Goal: Transaction & Acquisition: Purchase product/service

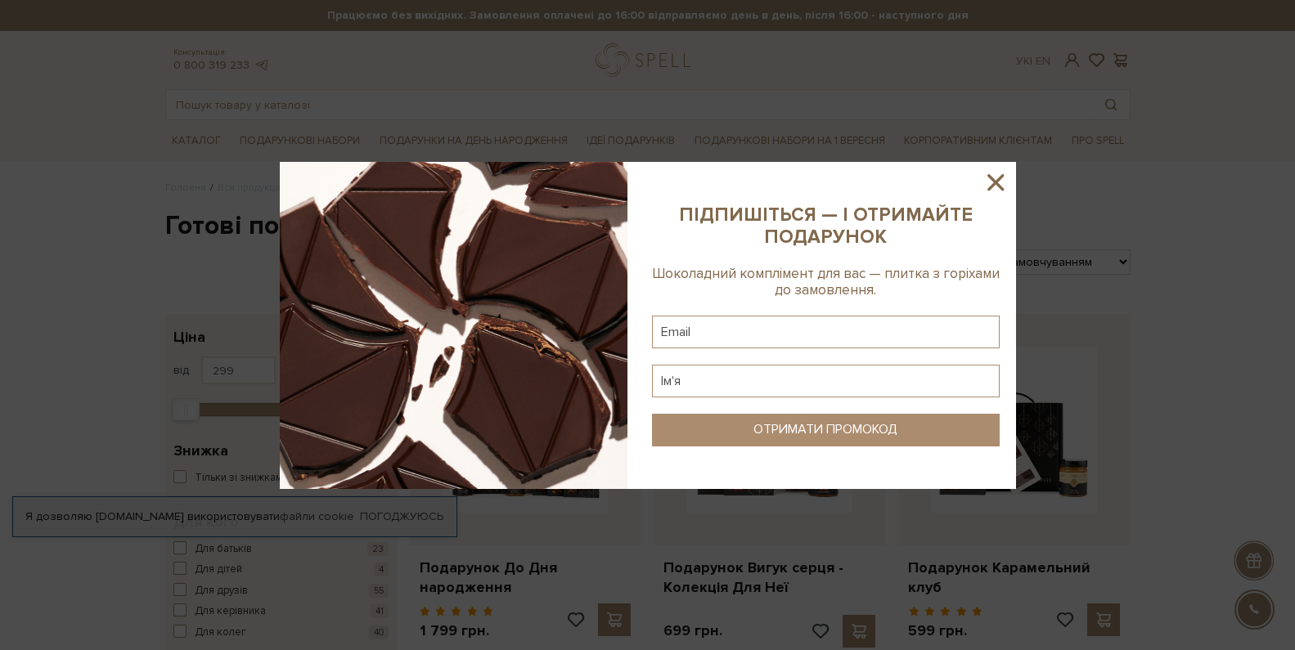
click at [1001, 182] on icon at bounding box center [995, 182] width 28 height 28
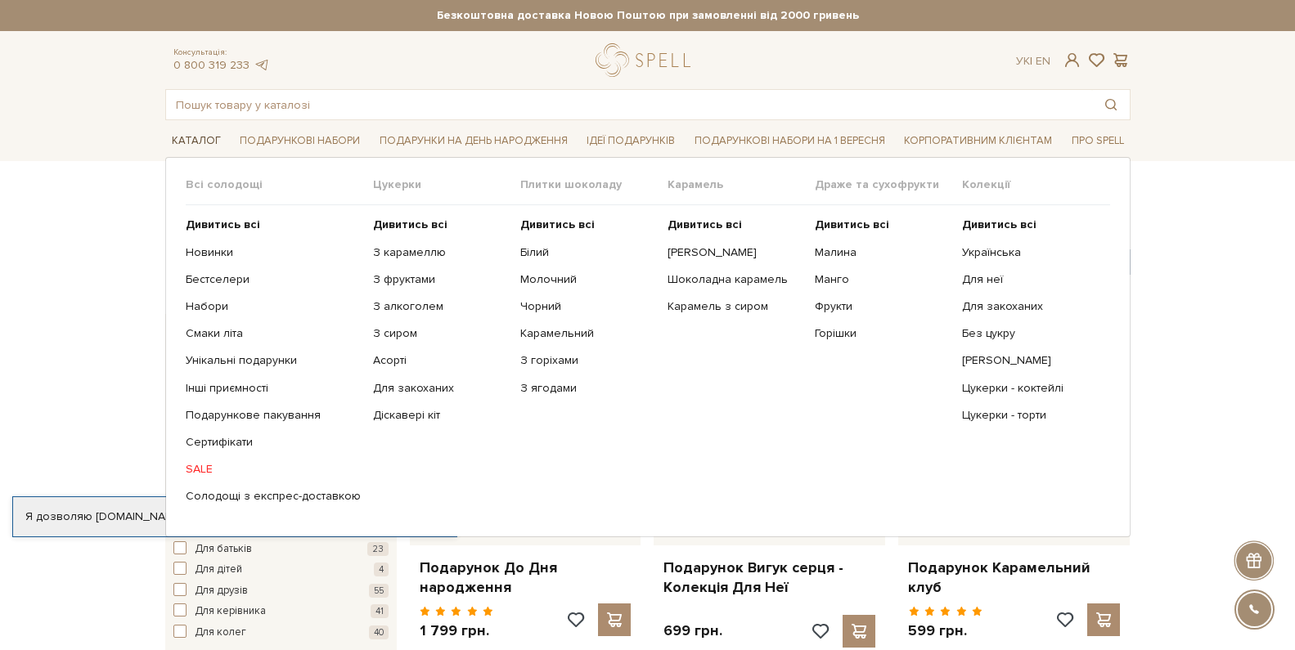
click at [197, 136] on link "Каталог" at bounding box center [196, 140] width 62 height 25
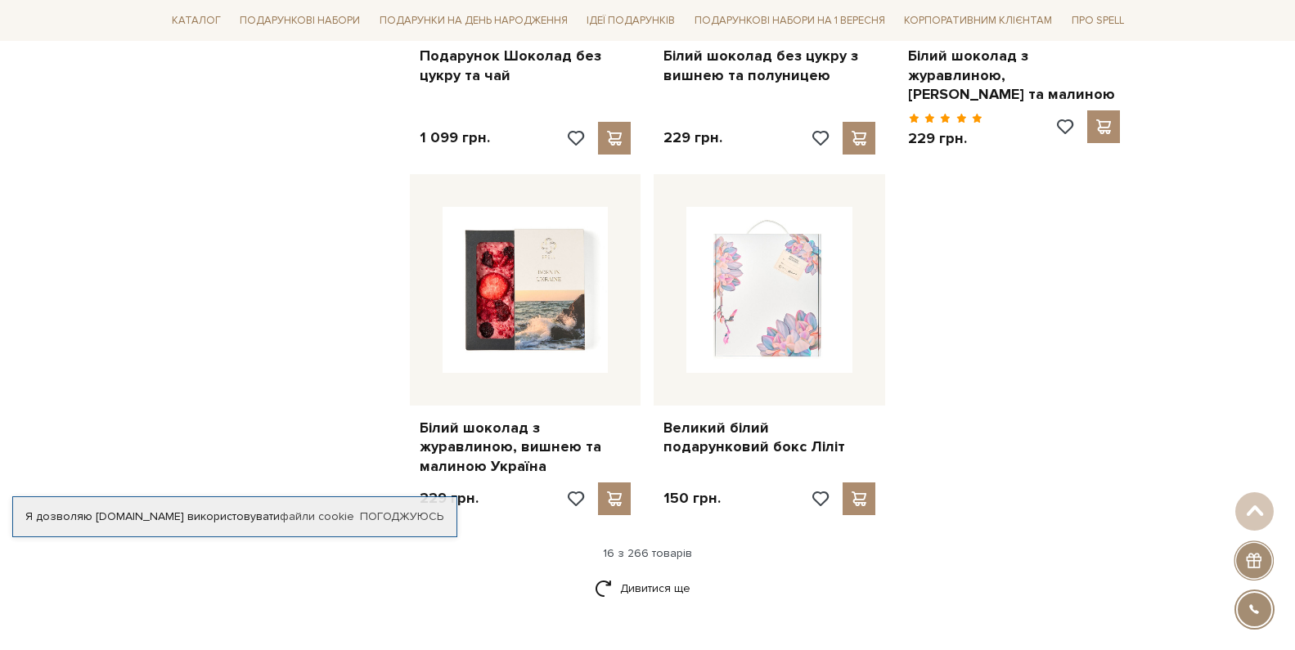
scroll to position [2127, 0]
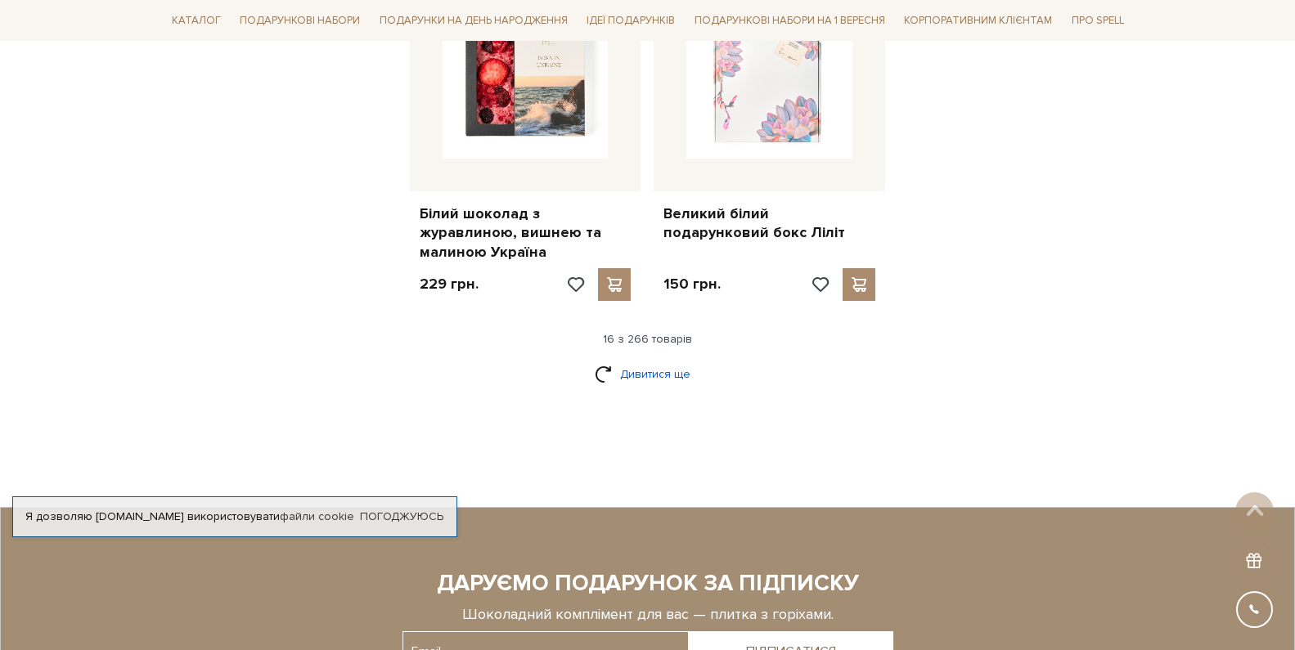
click at [653, 360] on link "Дивитися ще" at bounding box center [648, 374] width 106 height 29
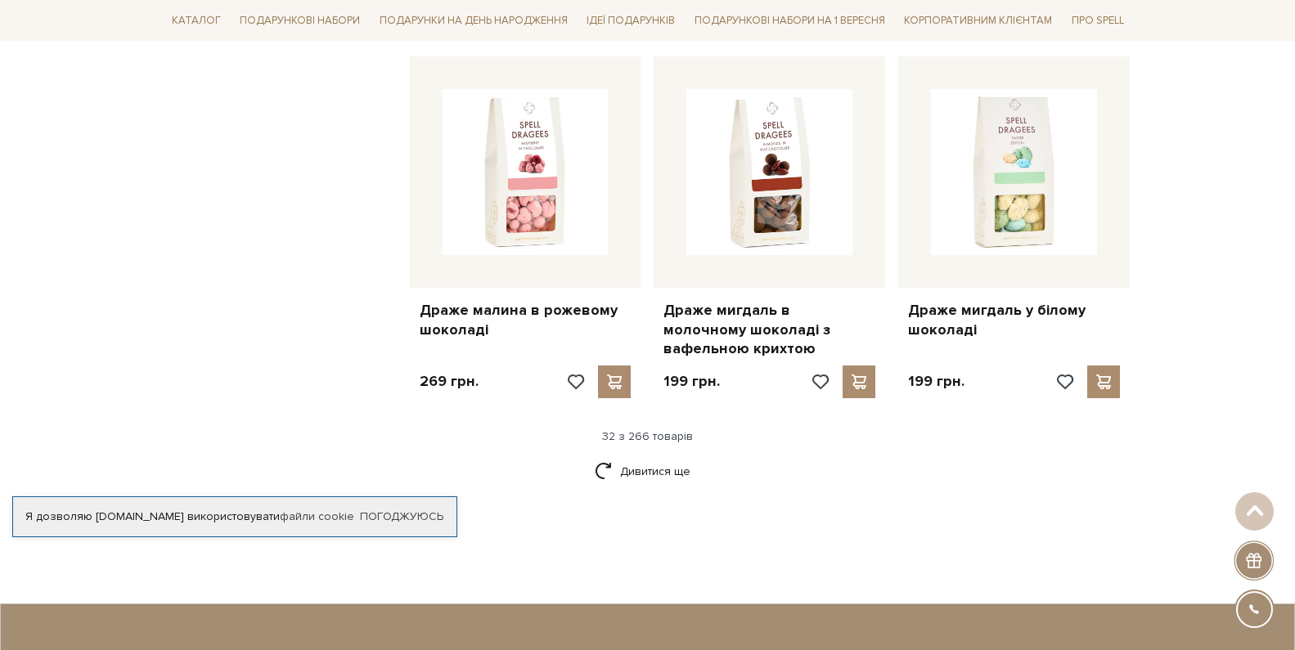
scroll to position [3762, 0]
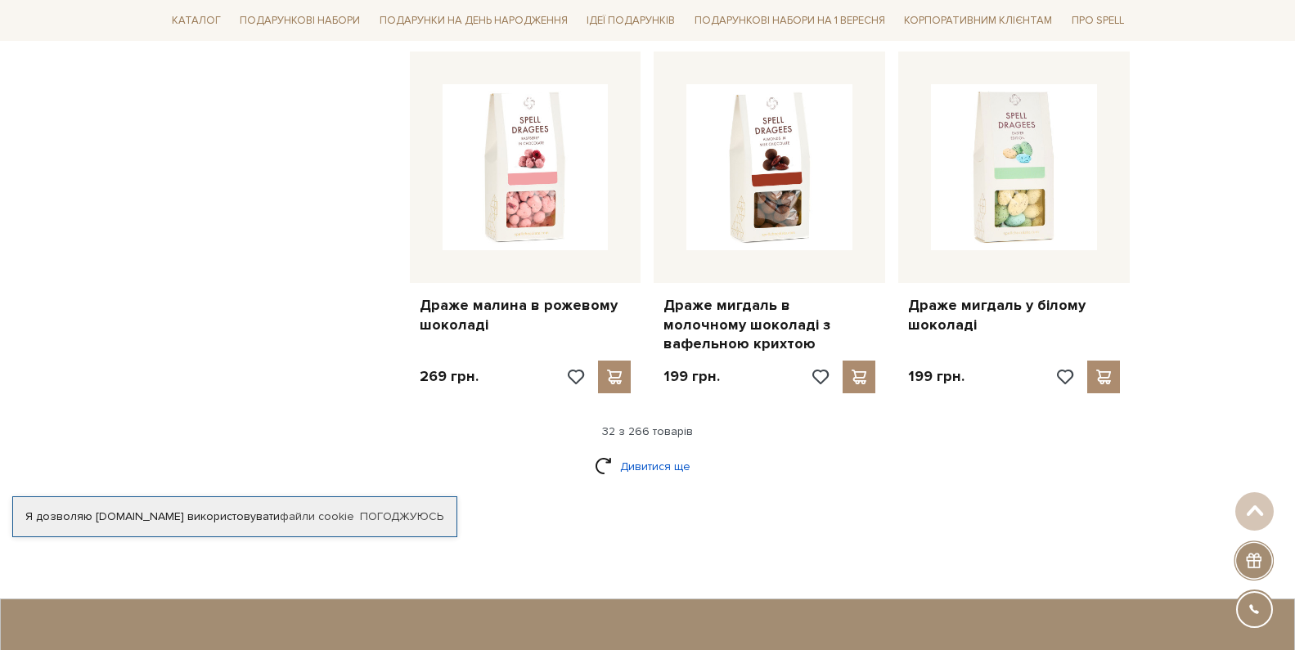
click at [645, 452] on link "Дивитися ще" at bounding box center [648, 466] width 106 height 29
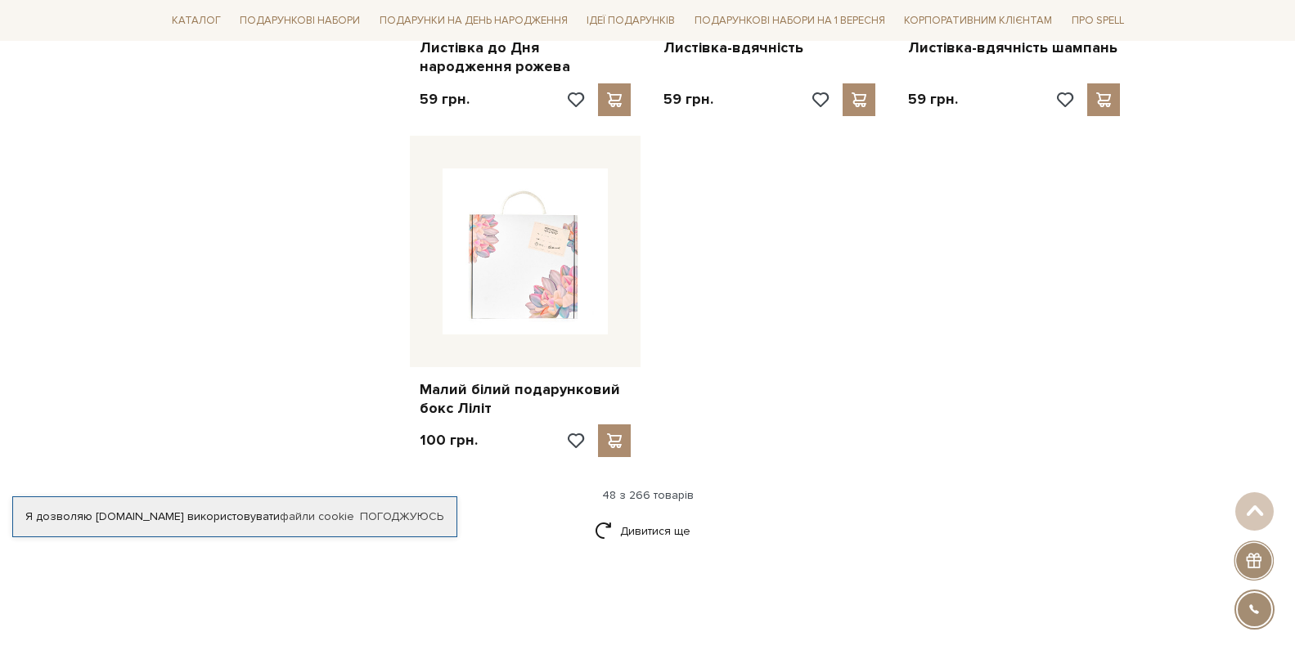
scroll to position [5807, 0]
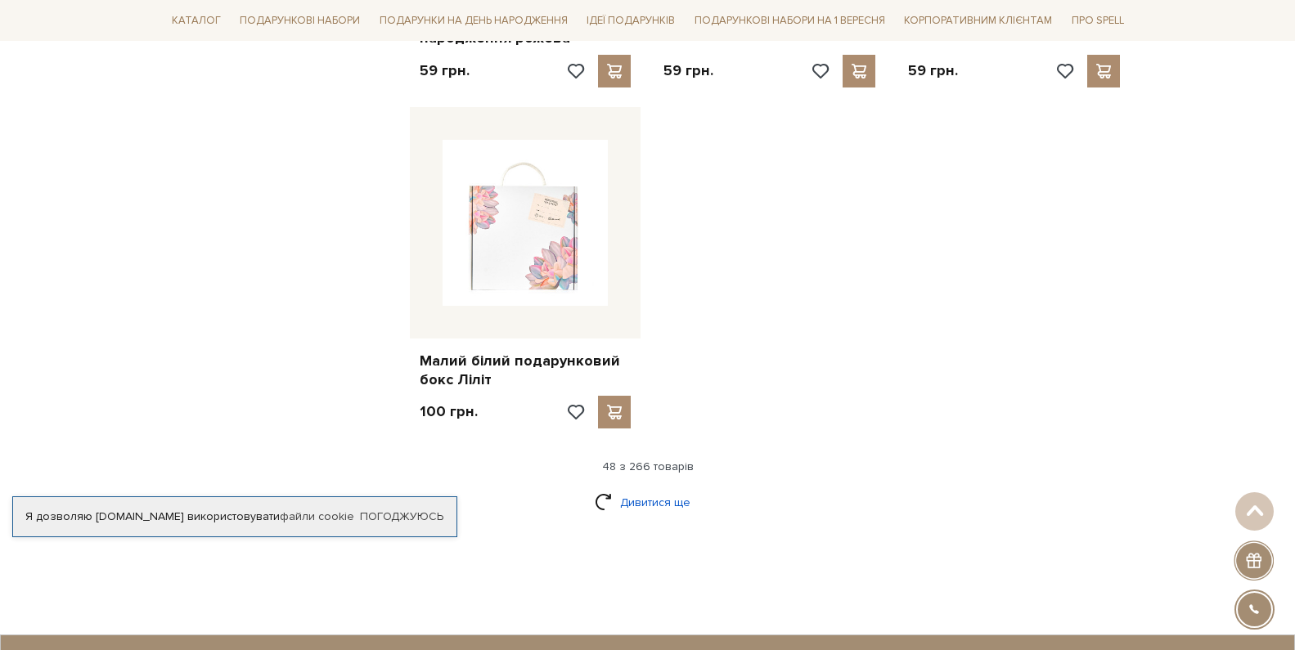
click at [641, 488] on link "Дивитися ще" at bounding box center [648, 502] width 106 height 29
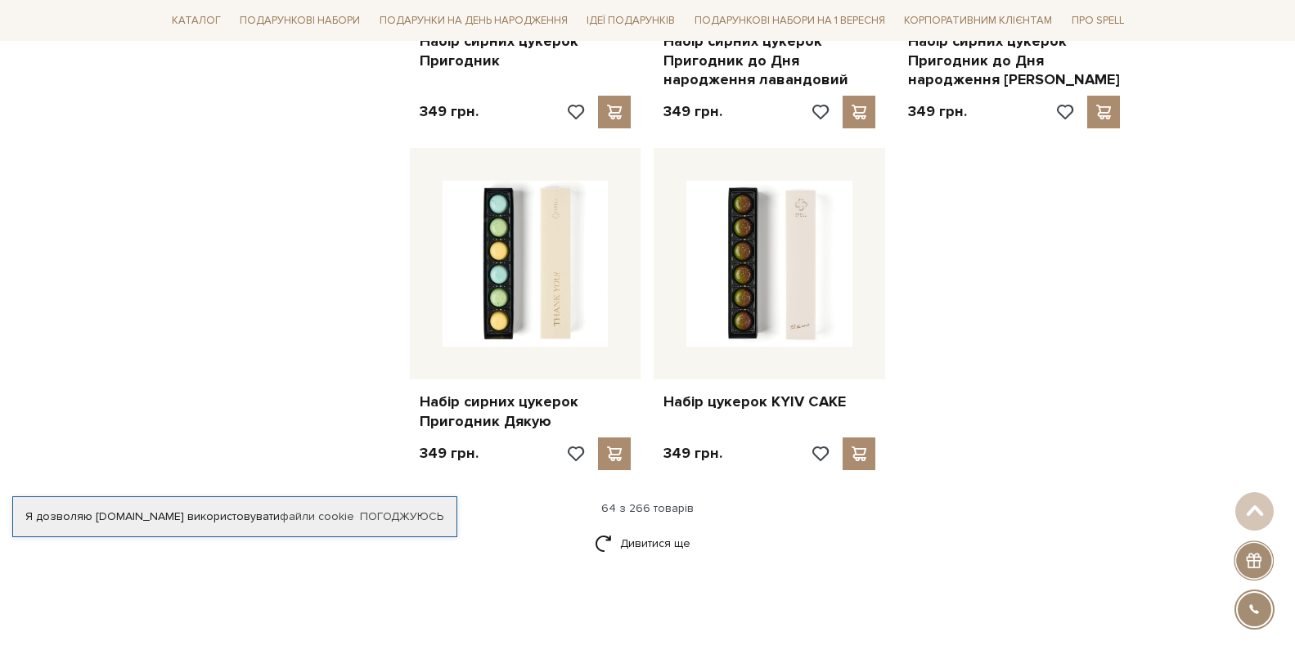
scroll to position [7770, 0]
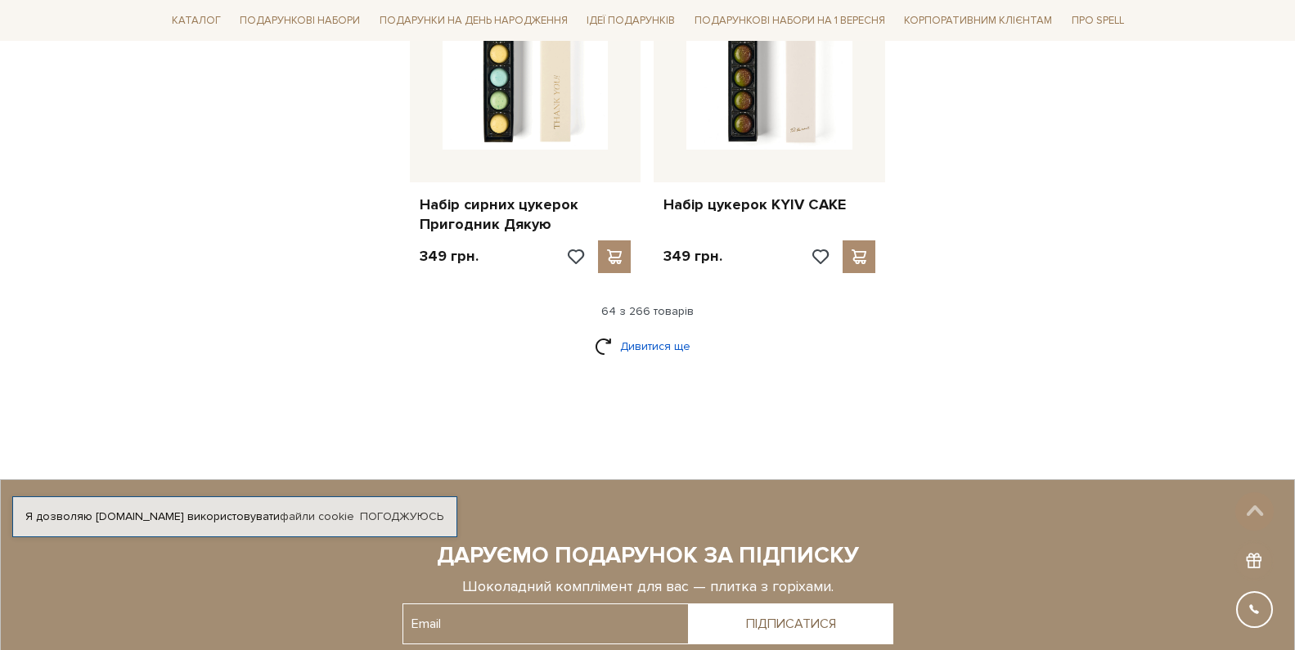
click at [631, 332] on link "Дивитися ще" at bounding box center [648, 346] width 106 height 29
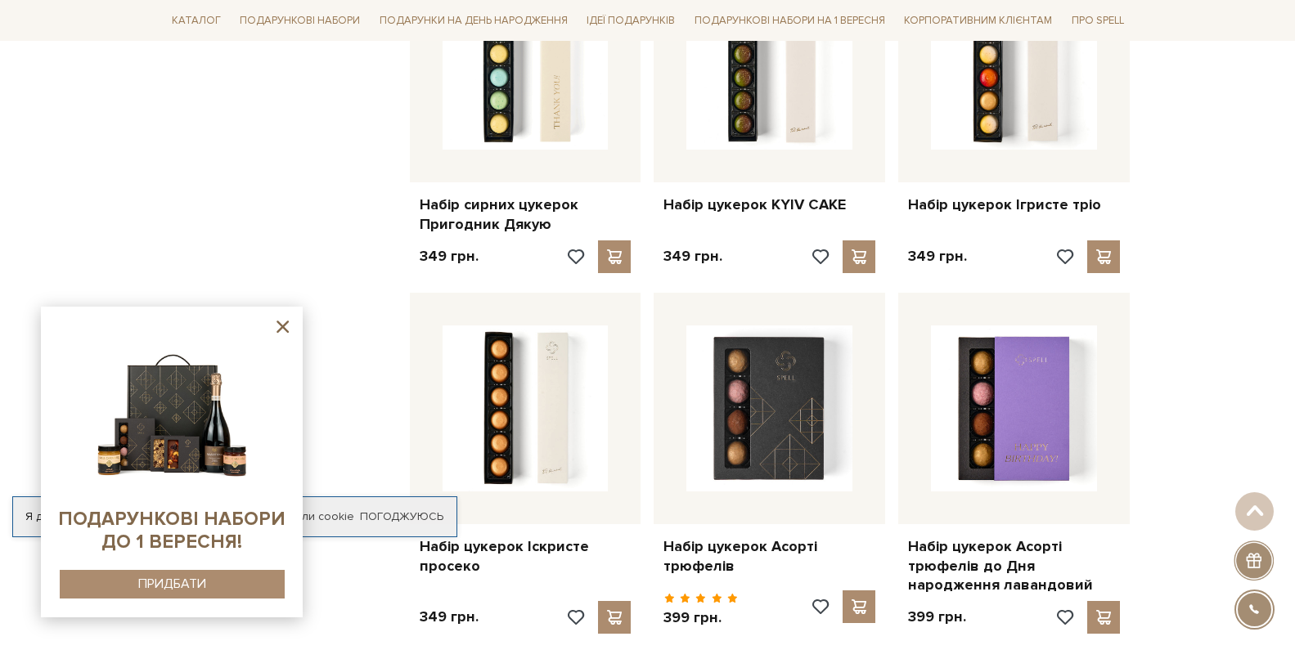
click at [283, 331] on icon at bounding box center [282, 327] width 20 height 20
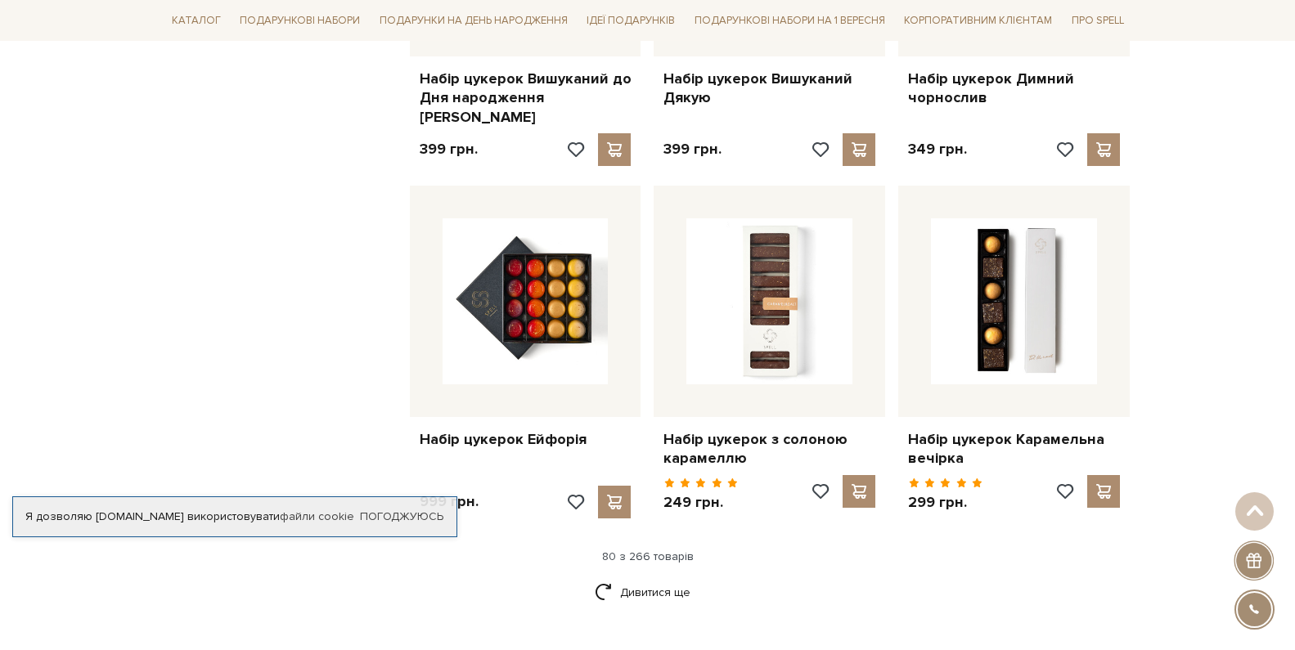
scroll to position [9324, 0]
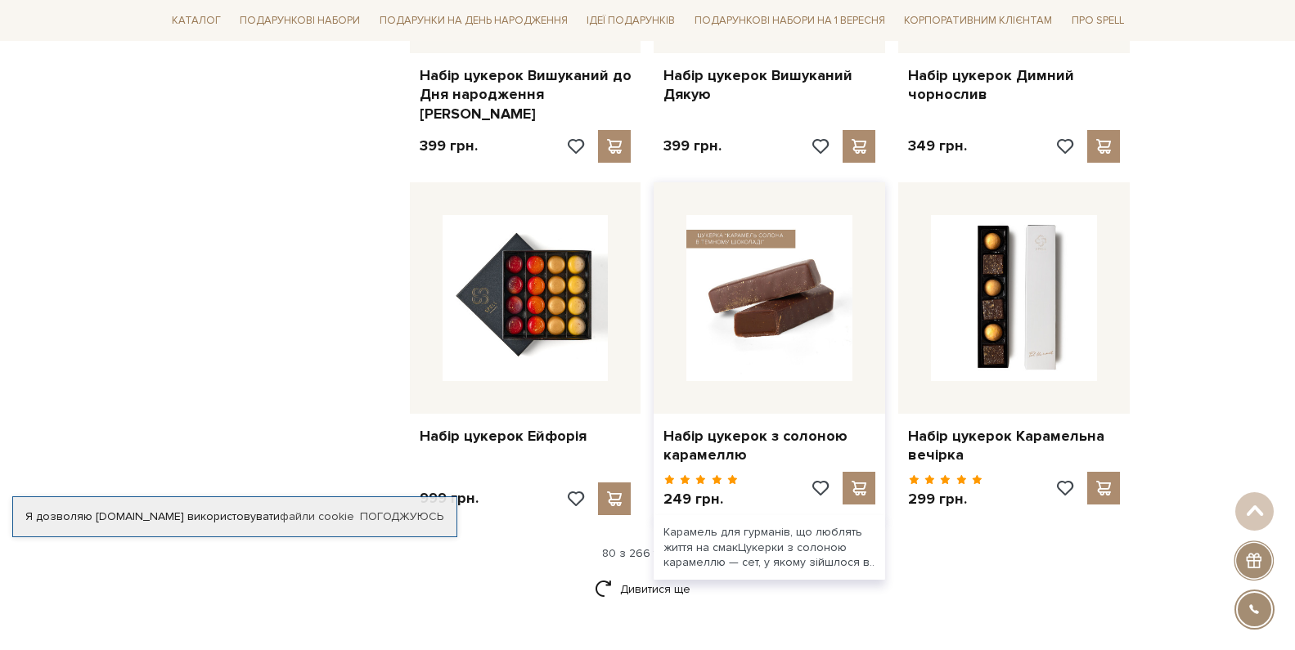
click at [740, 215] on img at bounding box center [769, 298] width 166 height 166
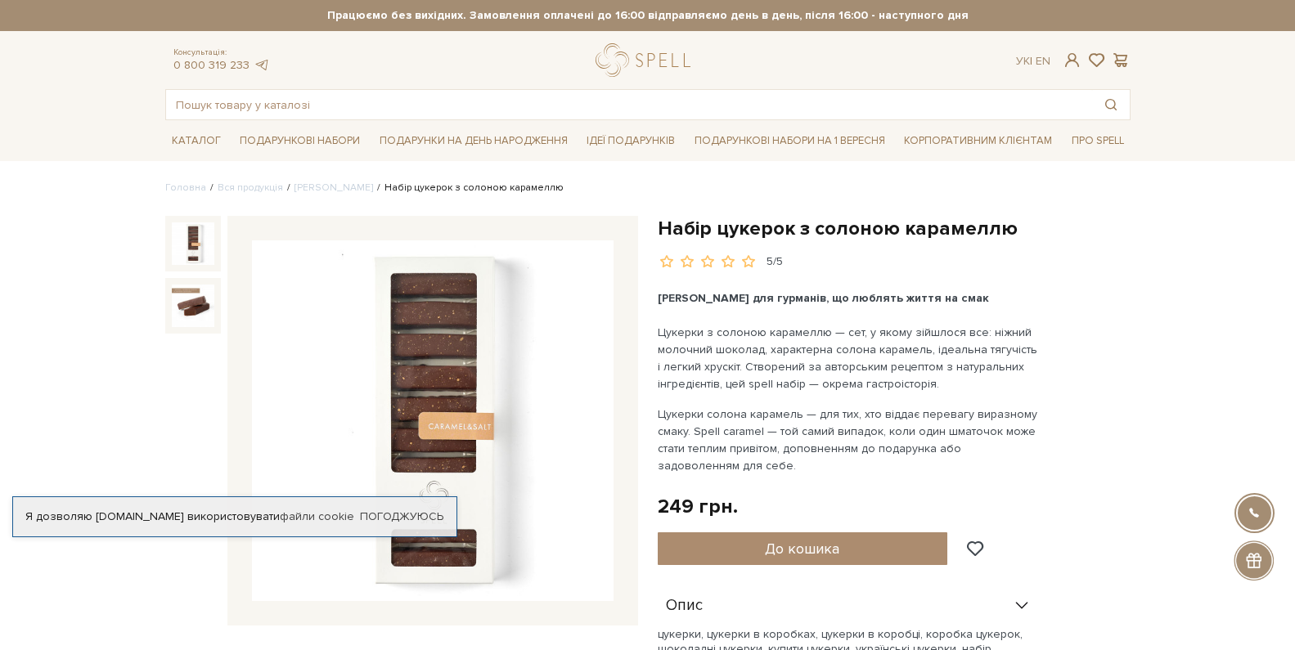
click at [198, 260] on img at bounding box center [193, 243] width 43 height 43
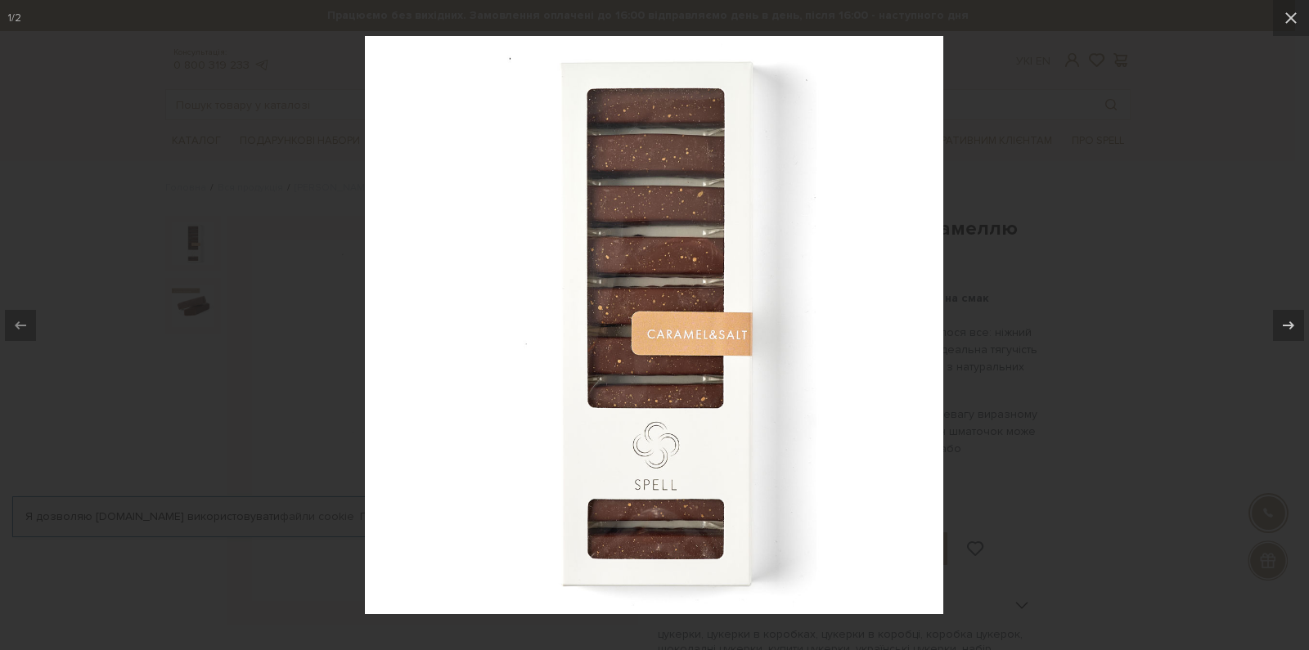
click at [753, 258] on img at bounding box center [654, 325] width 578 height 578
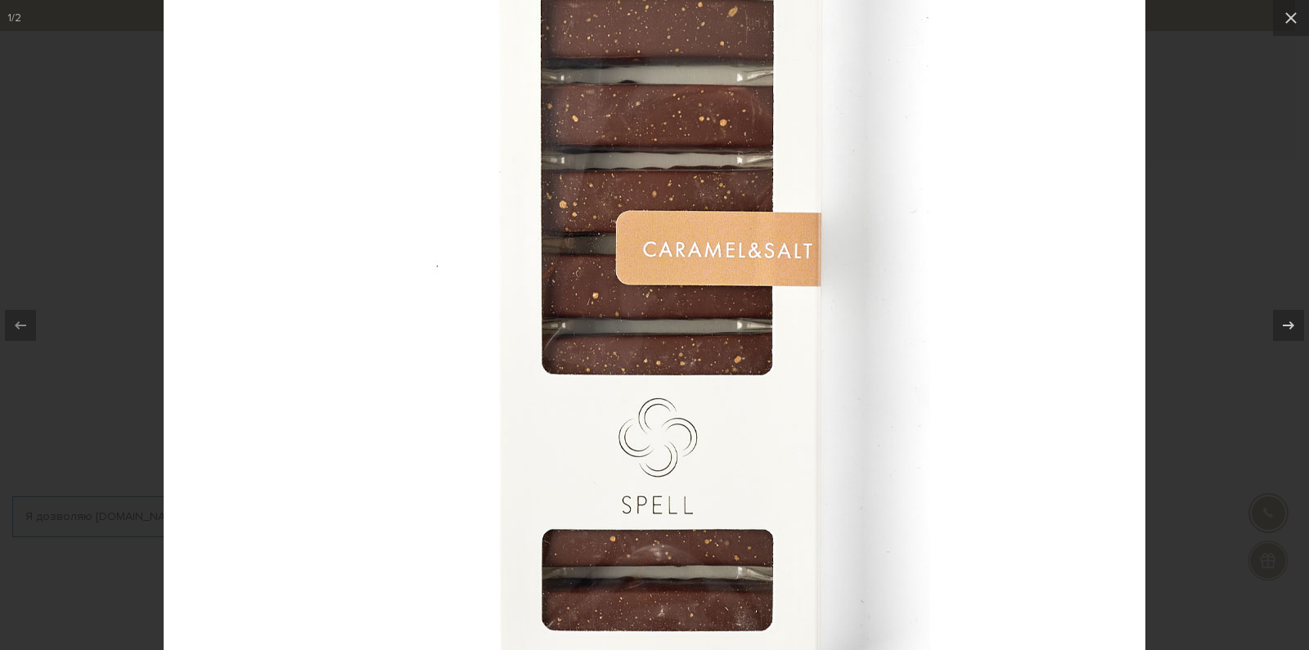
drag, startPoint x: 742, startPoint y: 250, endPoint x: 742, endPoint y: 112, distance: 138.2
click at [742, 112] on img at bounding box center [654, 233] width 981 height 981
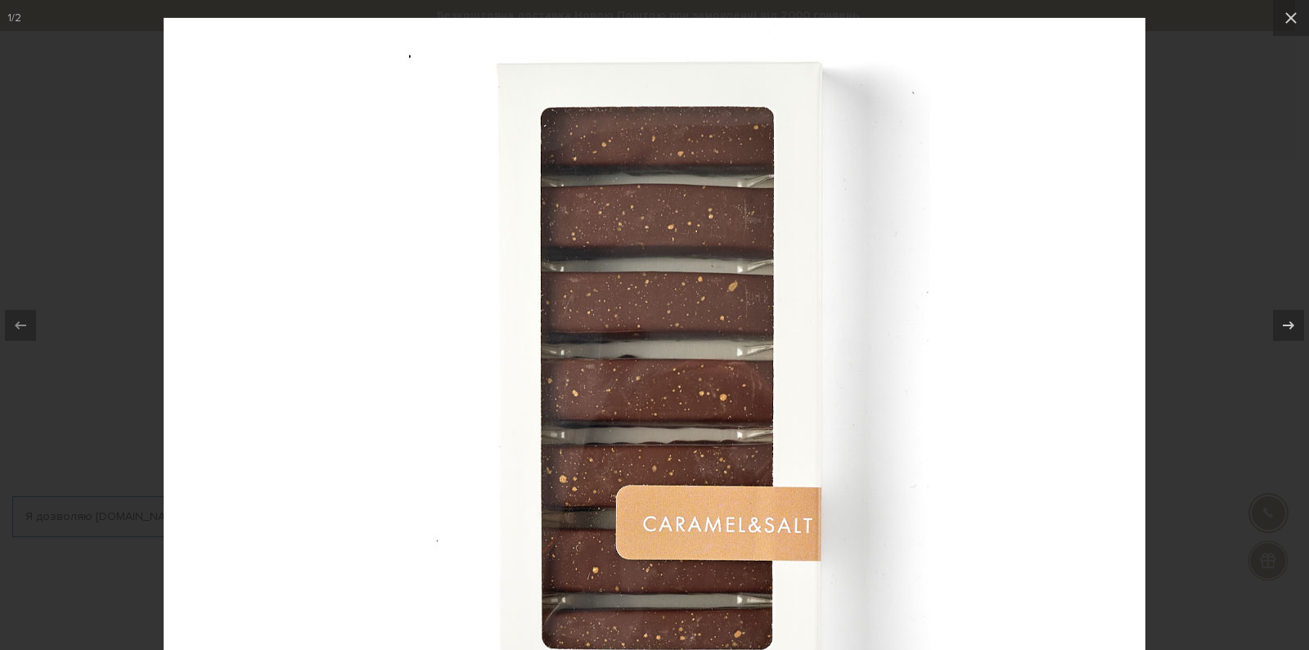
drag, startPoint x: 846, startPoint y: 186, endPoint x: 705, endPoint y: 484, distance: 329.3
click at [705, 484] on img at bounding box center [654, 508] width 981 height 981
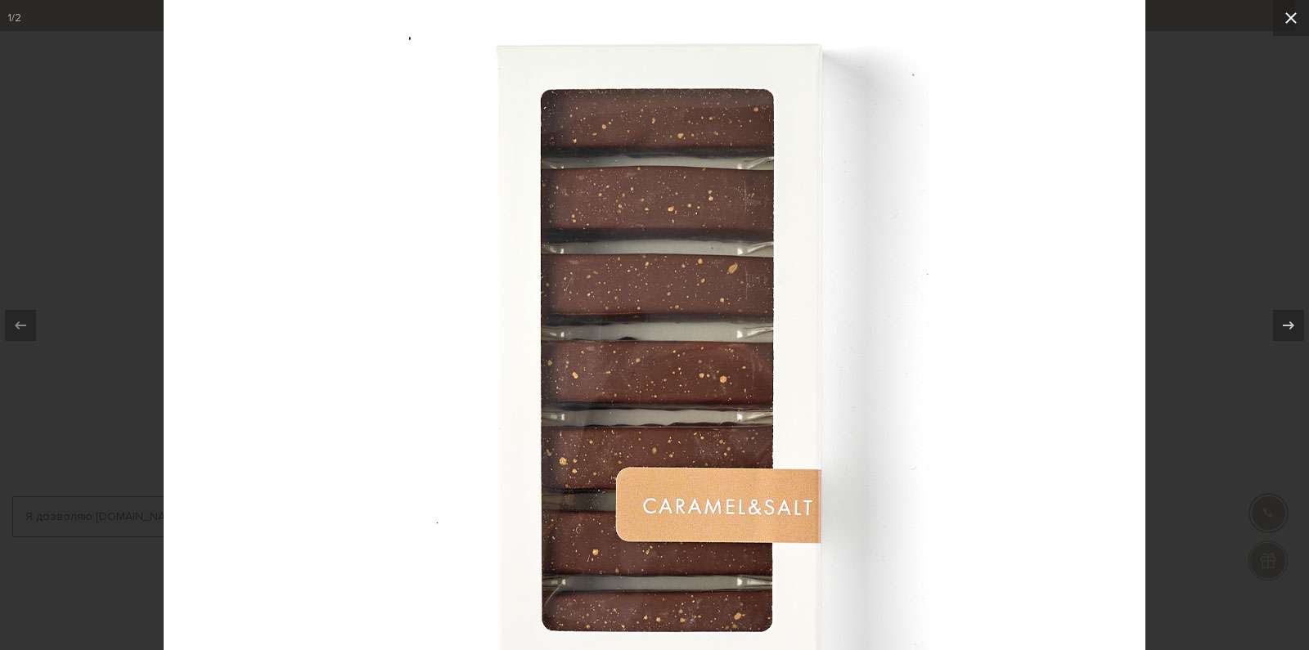
click at [1294, 16] on icon at bounding box center [1291, 18] width 20 height 20
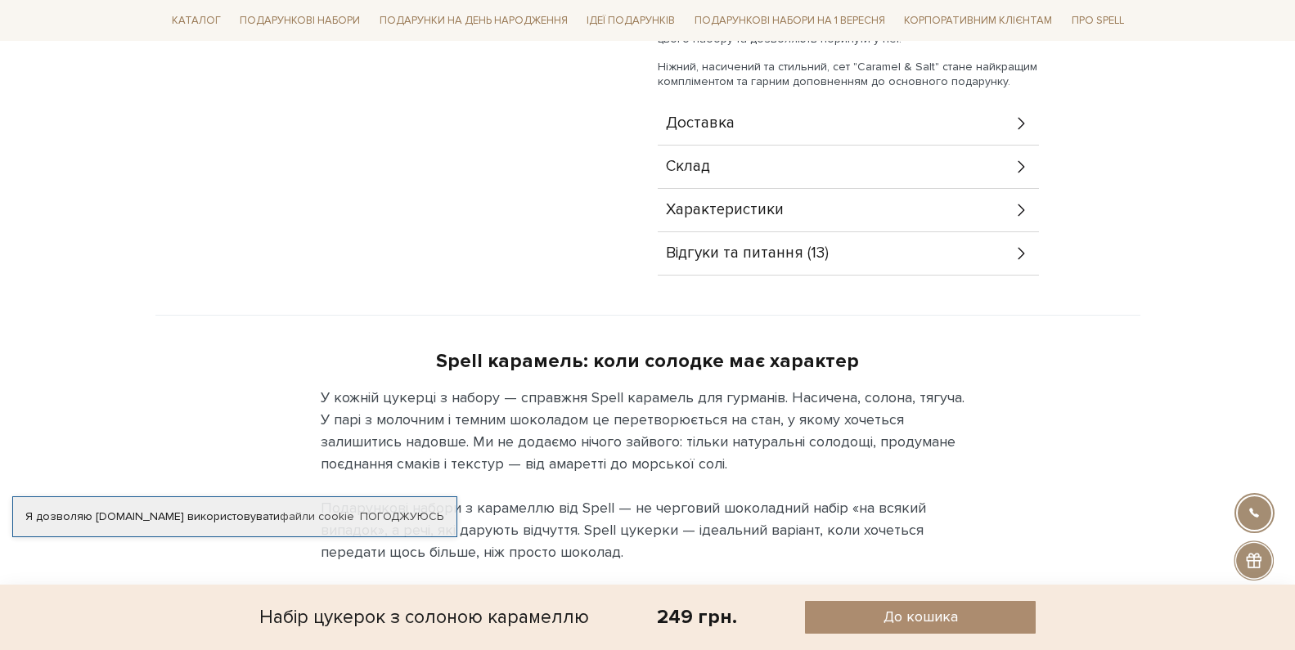
scroll to position [900, 0]
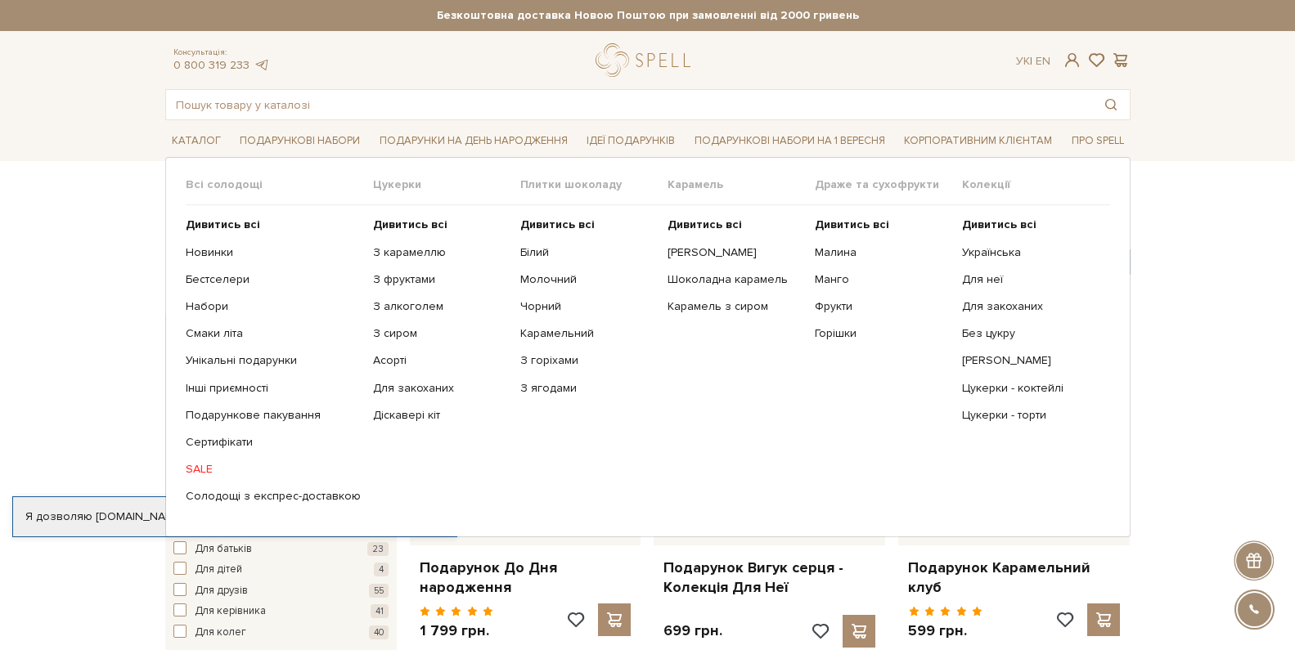
click at [388, 182] on span "Цукерки" at bounding box center [446, 184] width 147 height 15
click at [397, 173] on div "Всі солодощі Дивитись всі Новинки Бестселери Набори Смаки літа Унікальні подару…" at bounding box center [647, 347] width 965 height 380
click at [209, 222] on b "Дивитись всі" at bounding box center [223, 225] width 74 height 14
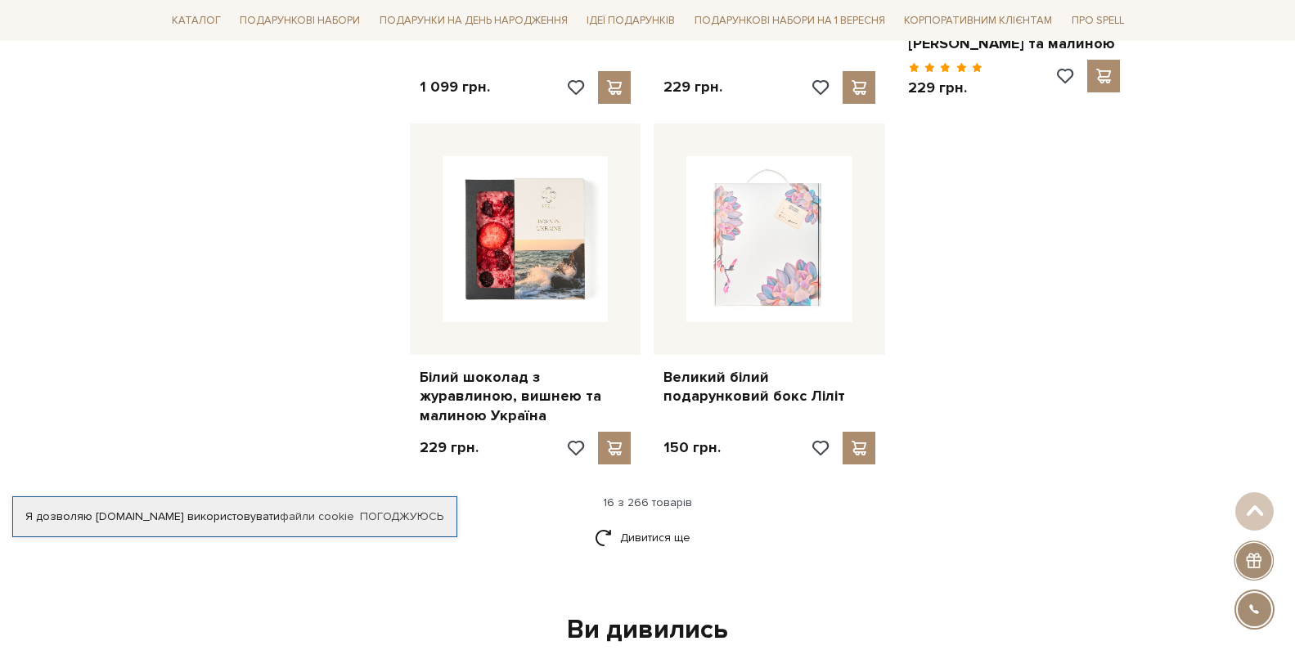
scroll to position [2290, 0]
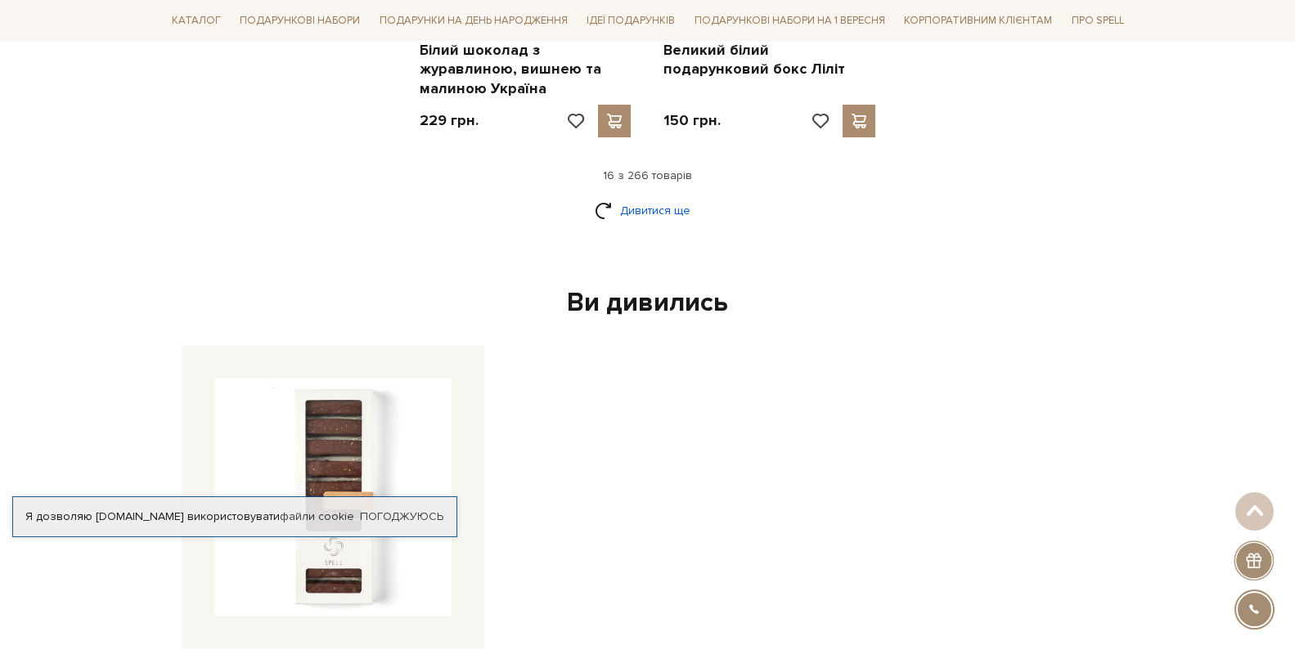
click at [631, 196] on link "Дивитися ще" at bounding box center [648, 210] width 106 height 29
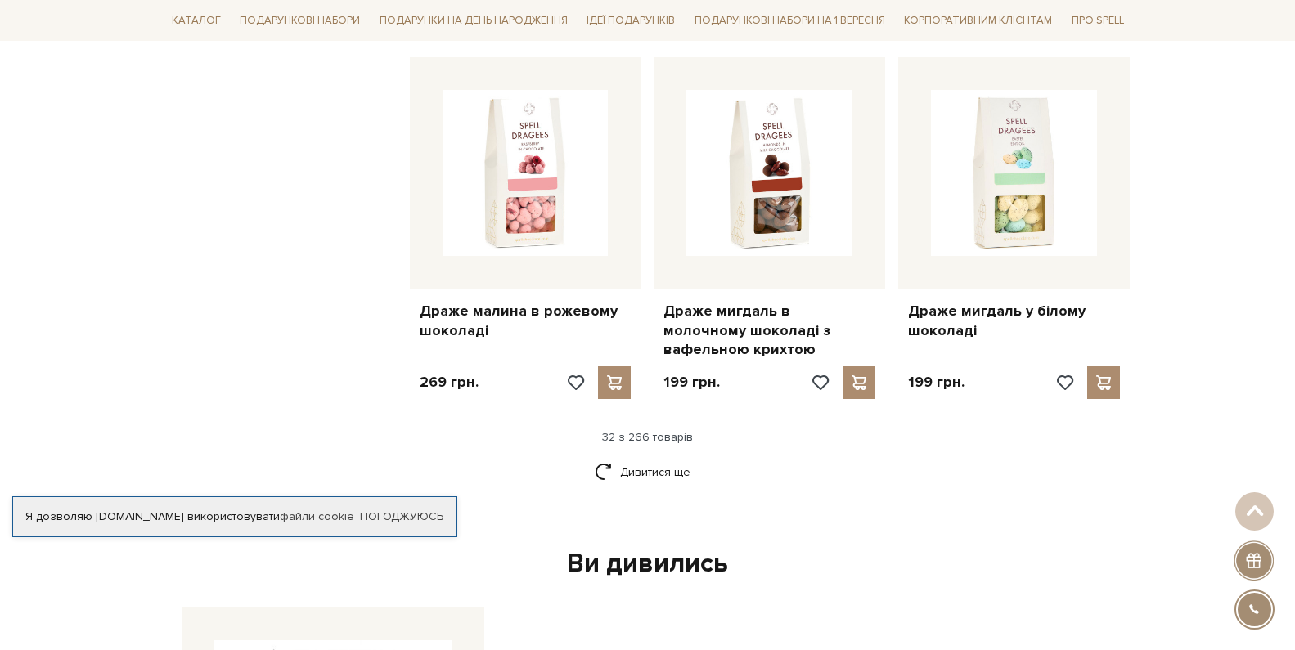
scroll to position [4008, 0]
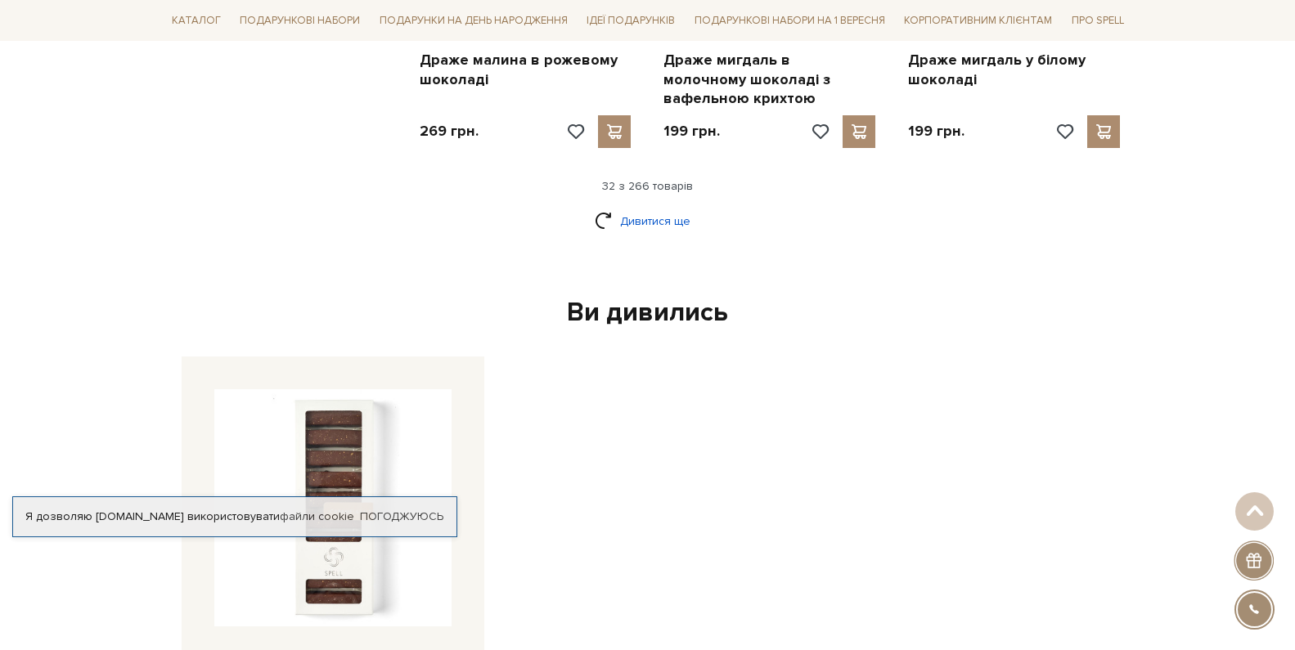
click at [659, 207] on link "Дивитися ще" at bounding box center [648, 221] width 106 height 29
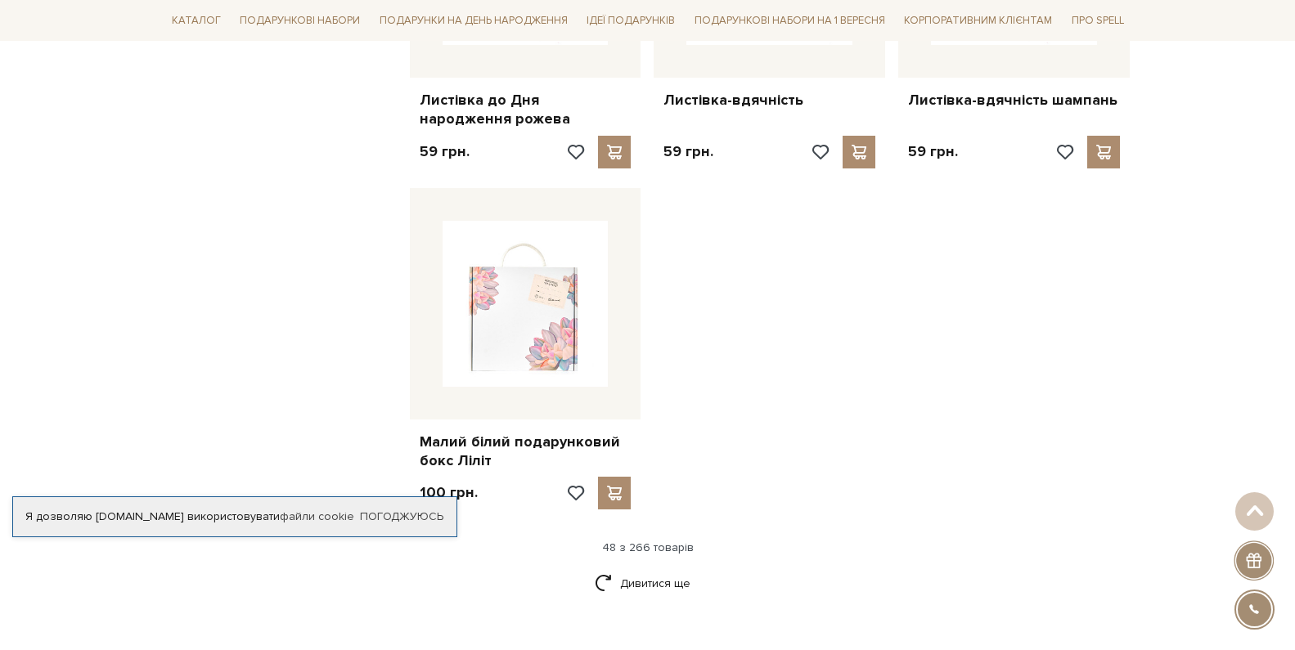
scroll to position [6052, 0]
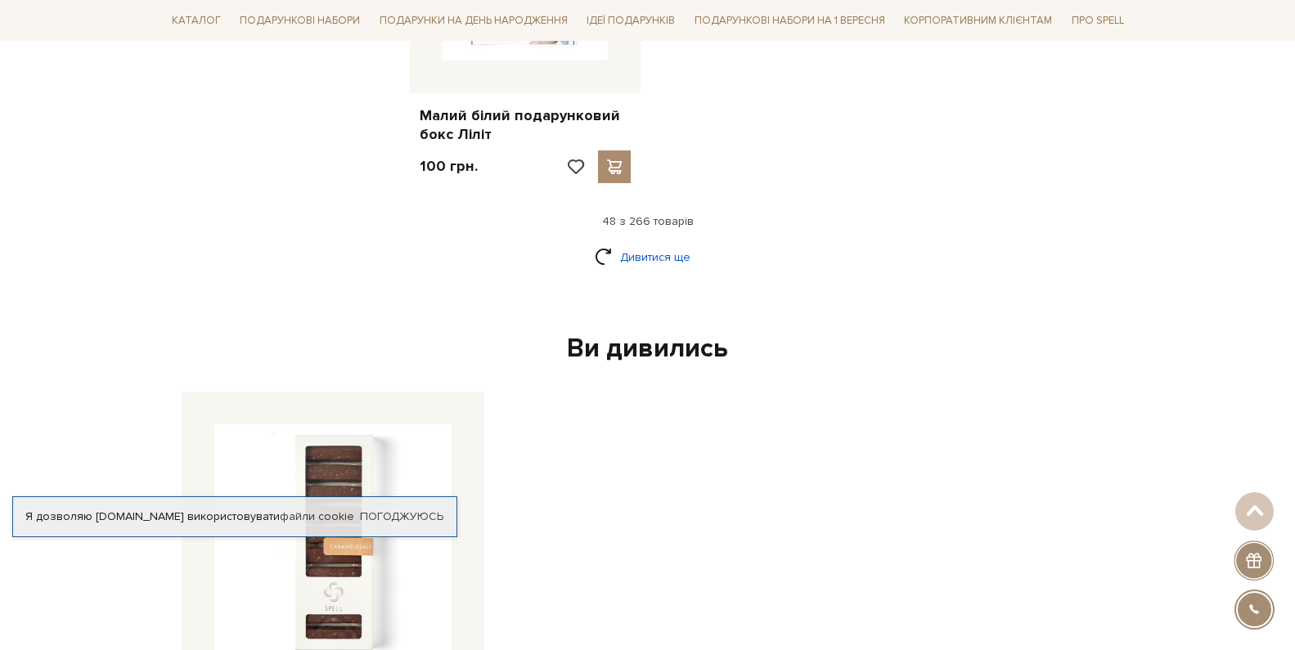
click at [640, 243] on link "Дивитися ще" at bounding box center [648, 257] width 106 height 29
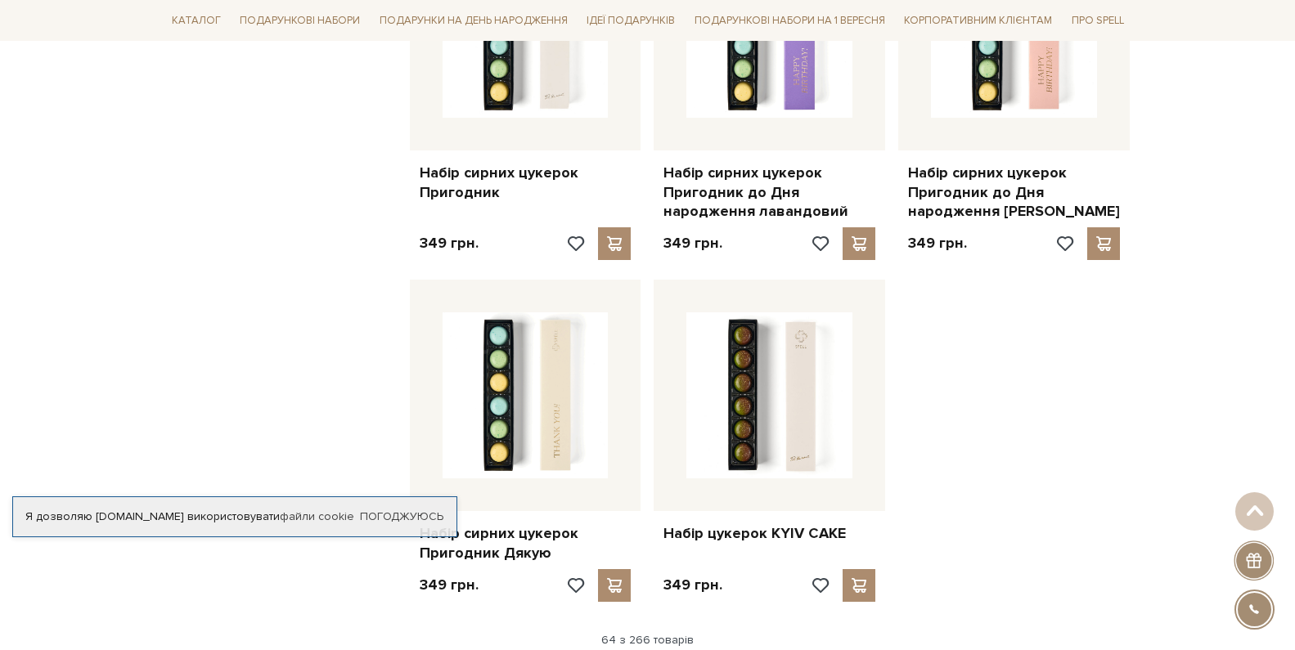
scroll to position [7688, 0]
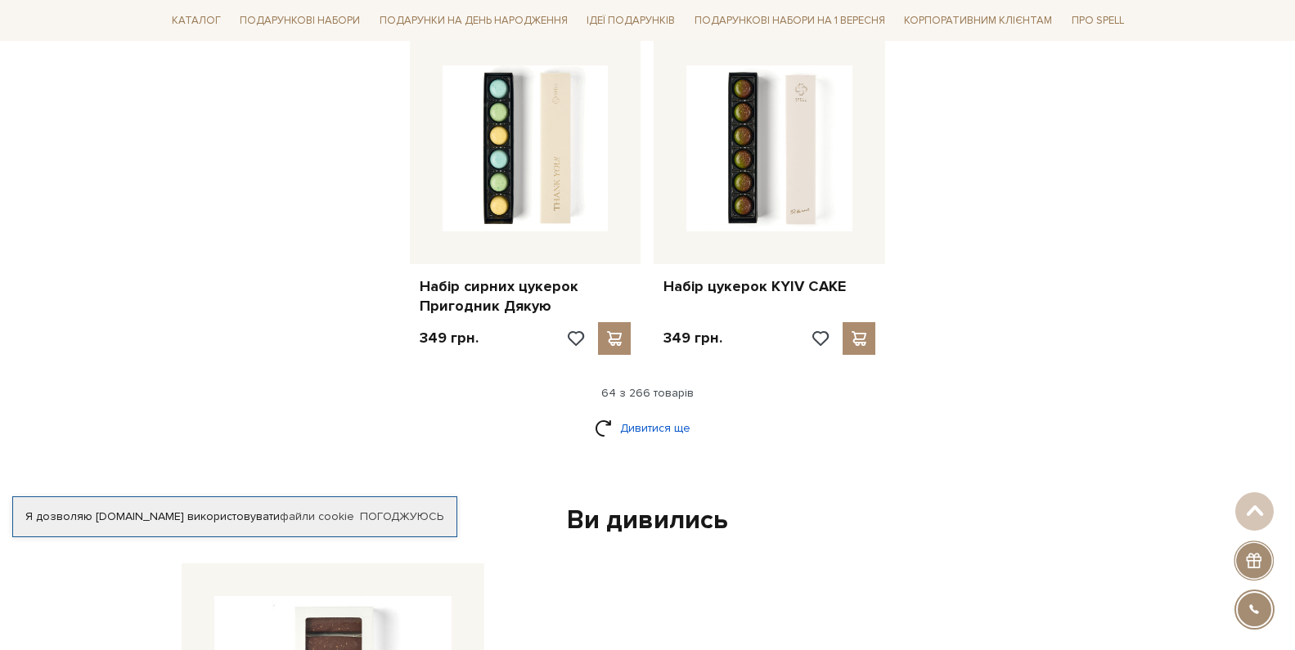
click at [639, 414] on link "Дивитися ще" at bounding box center [648, 428] width 106 height 29
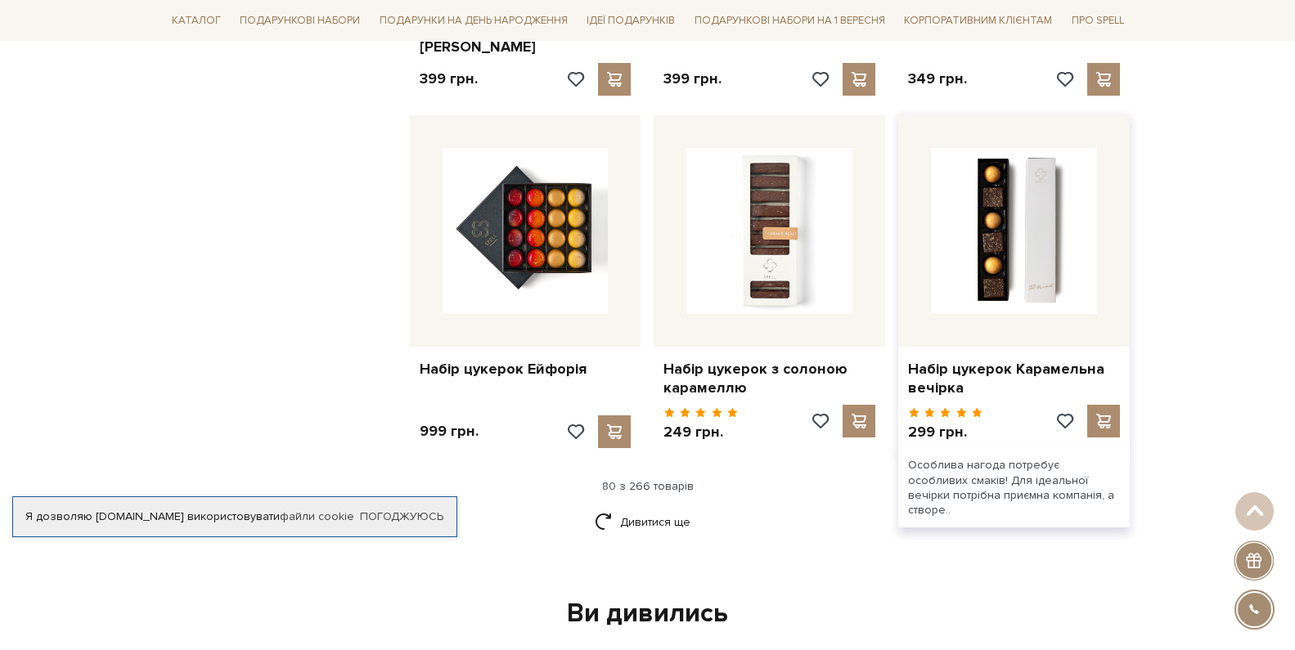
scroll to position [9569, 0]
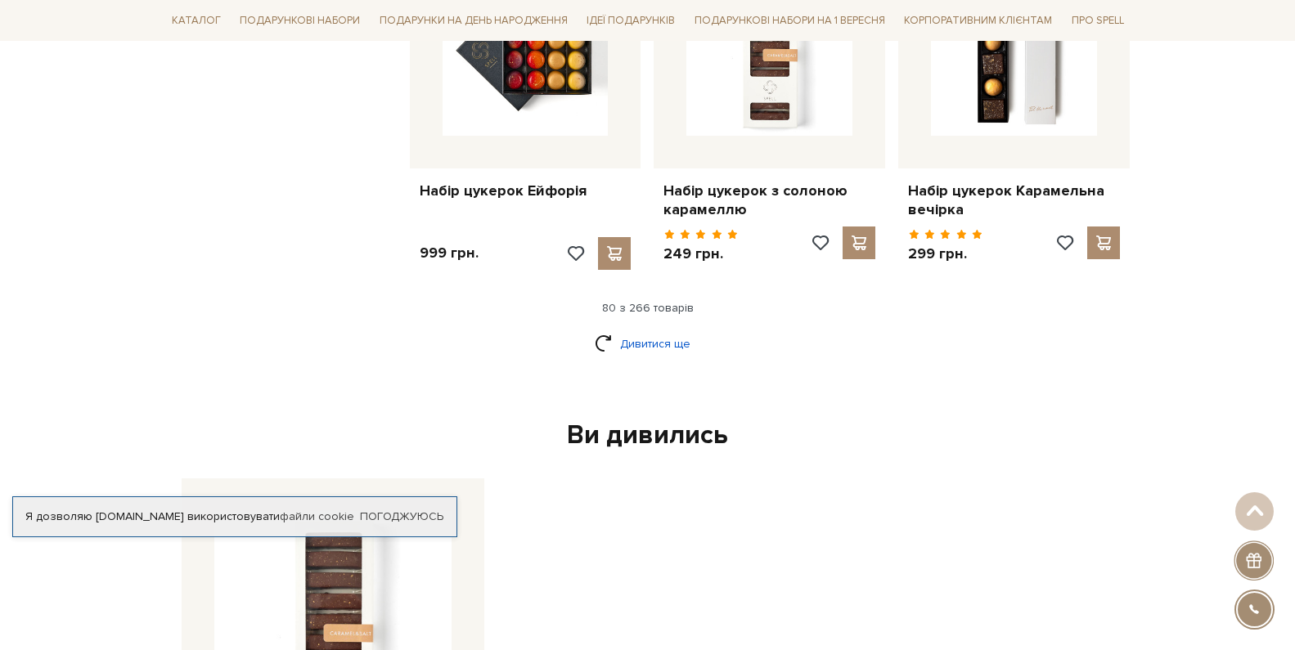
click at [634, 330] on link "Дивитися ще" at bounding box center [648, 344] width 106 height 29
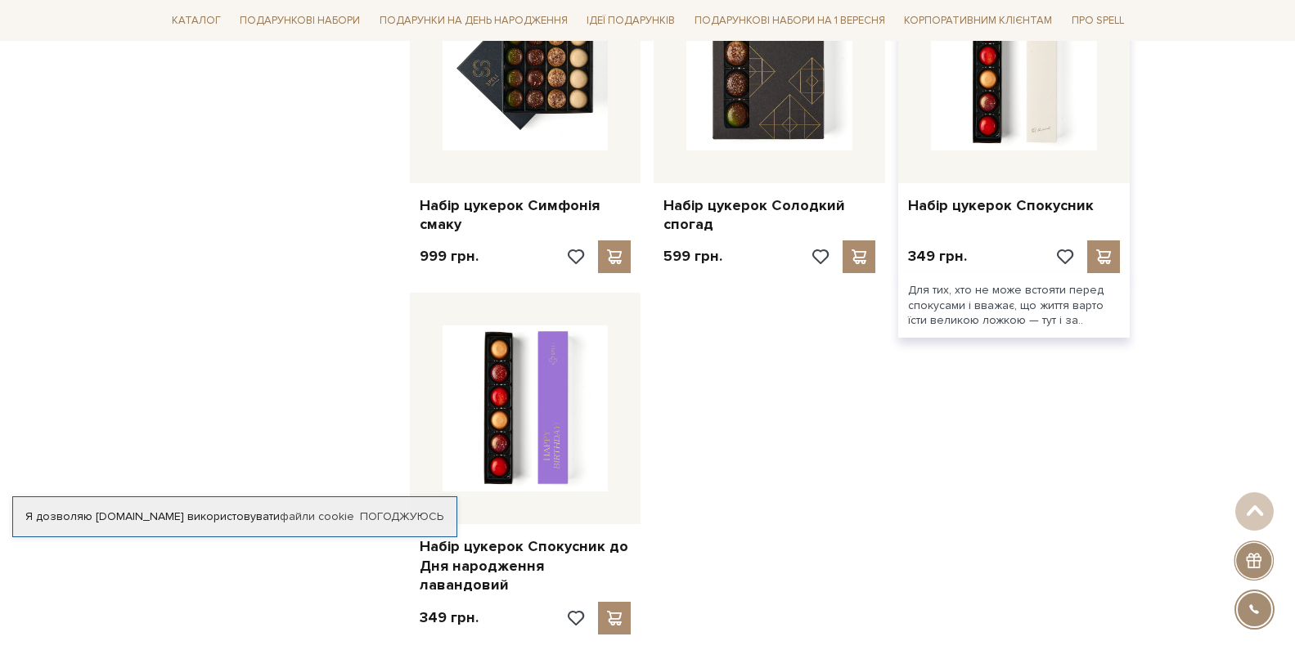
scroll to position [11451, 0]
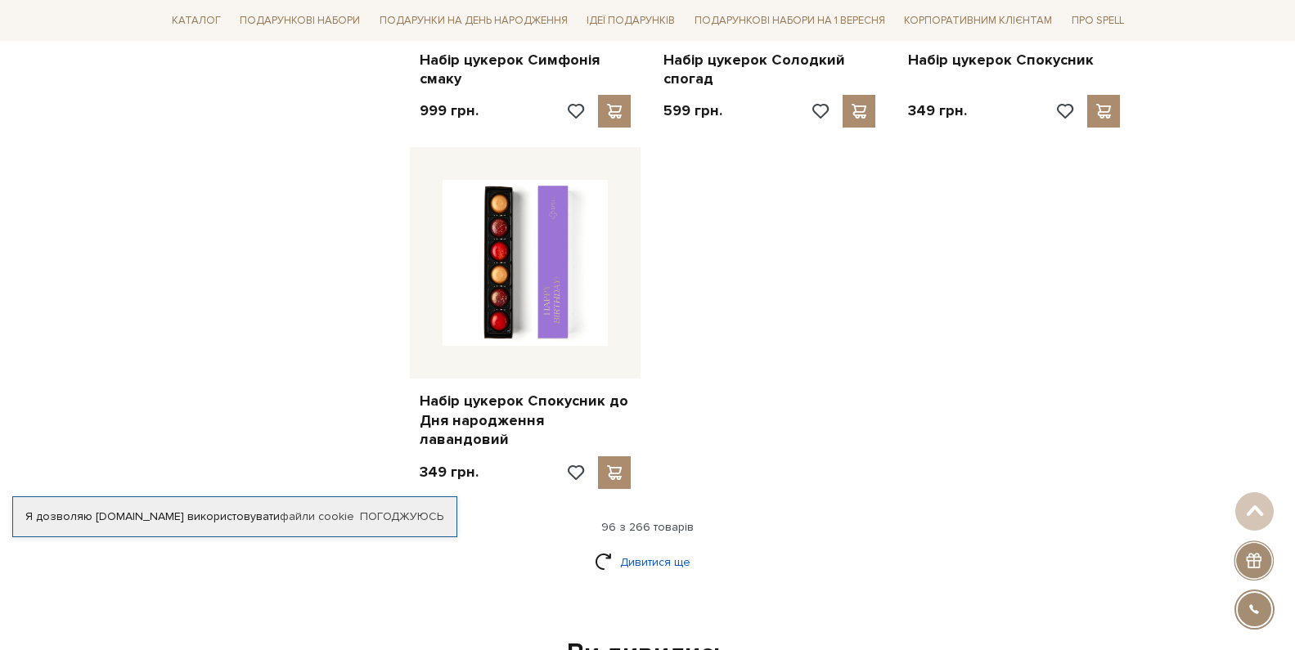
click at [620, 548] on link "Дивитися ще" at bounding box center [648, 562] width 106 height 29
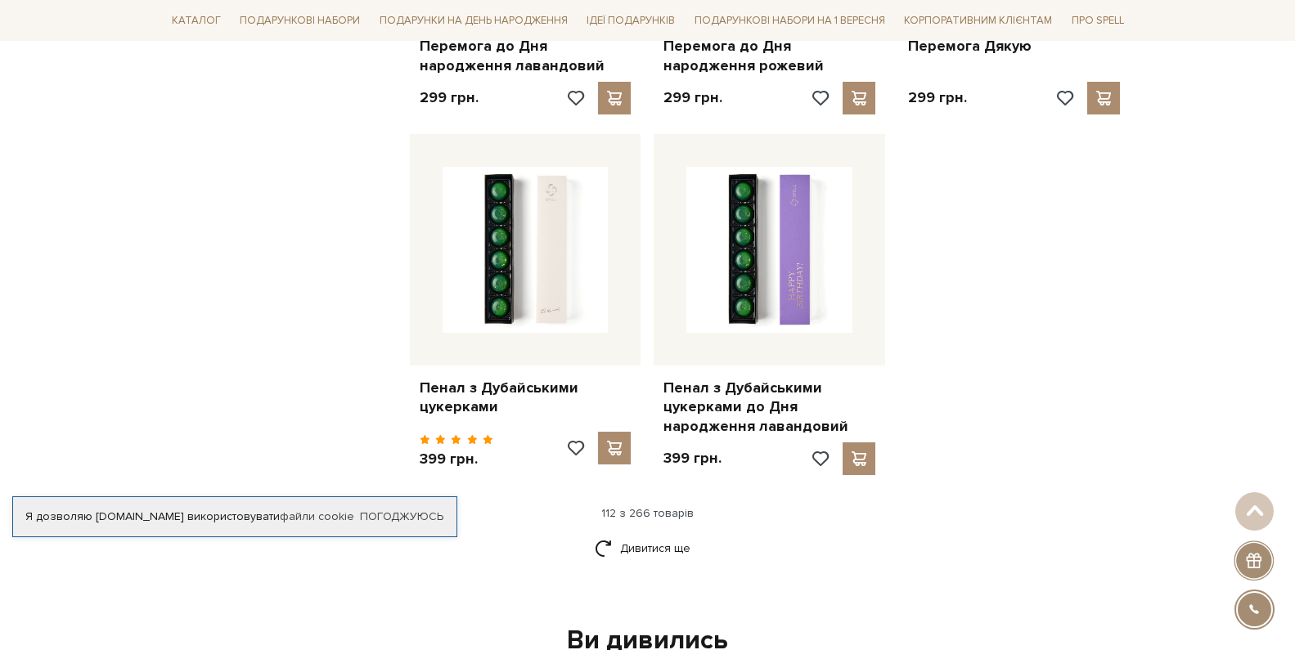
scroll to position [13250, 0]
click at [634, 533] on link "Дивитися ще" at bounding box center [648, 547] width 106 height 29
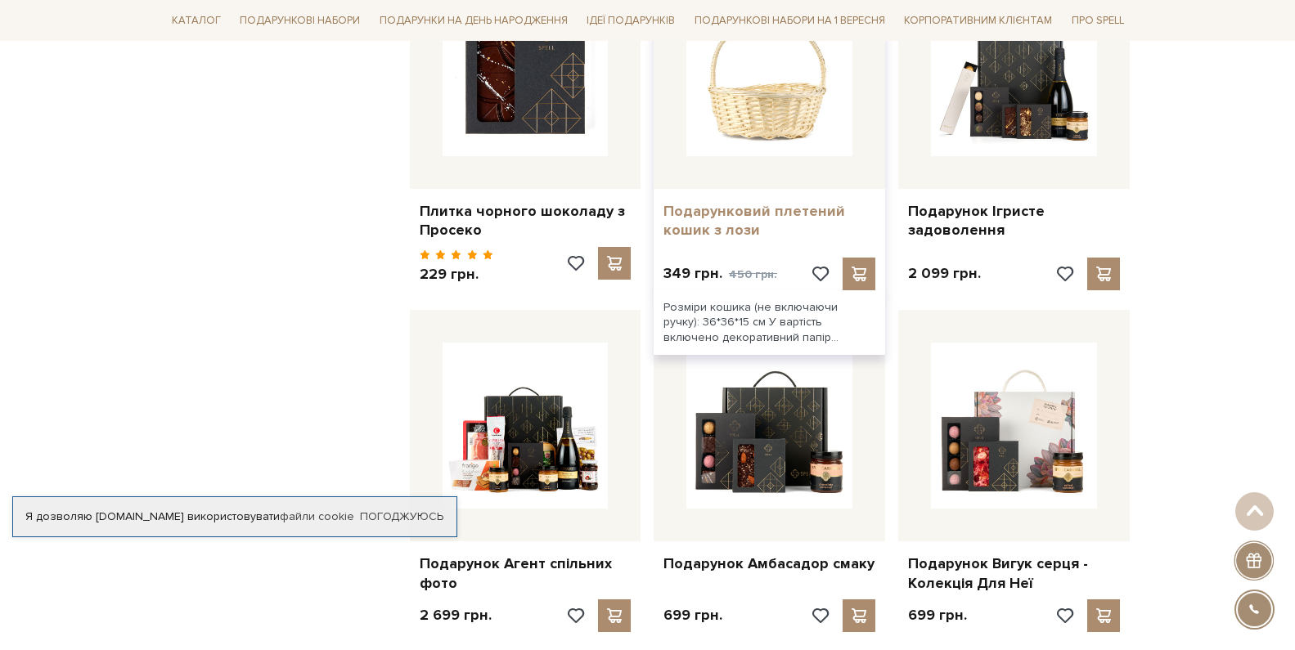
scroll to position [15131, 0]
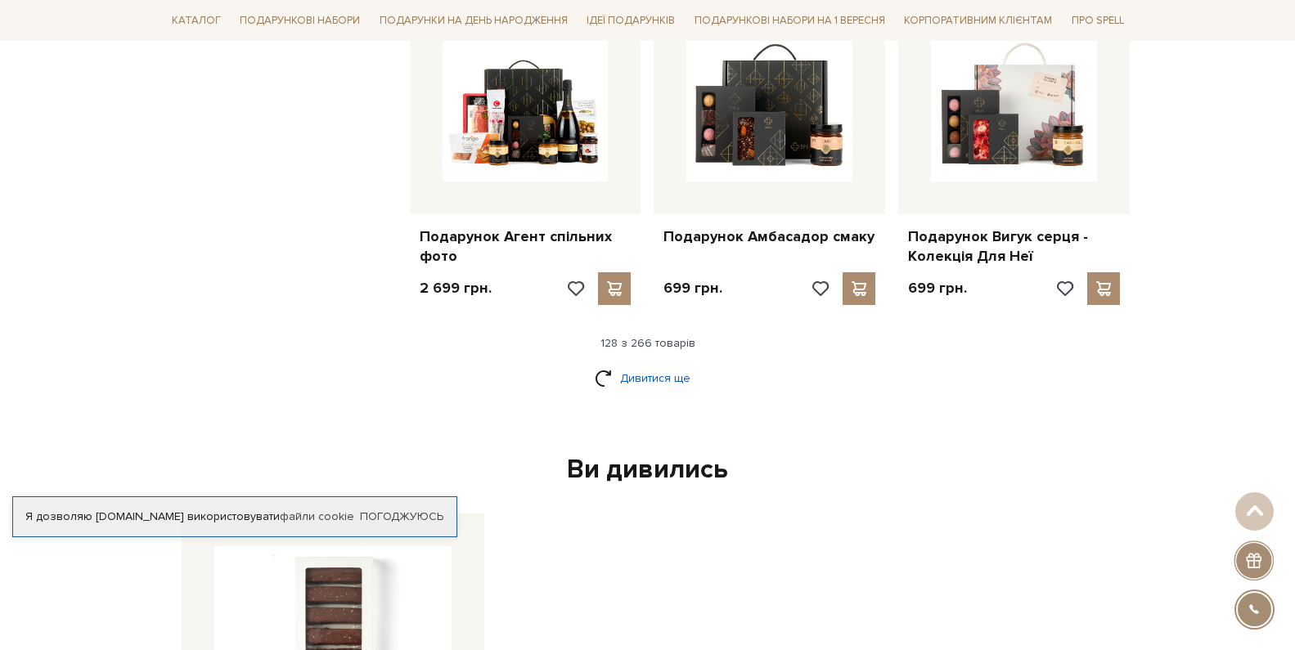
click at [634, 364] on link "Дивитися ще" at bounding box center [648, 378] width 106 height 29
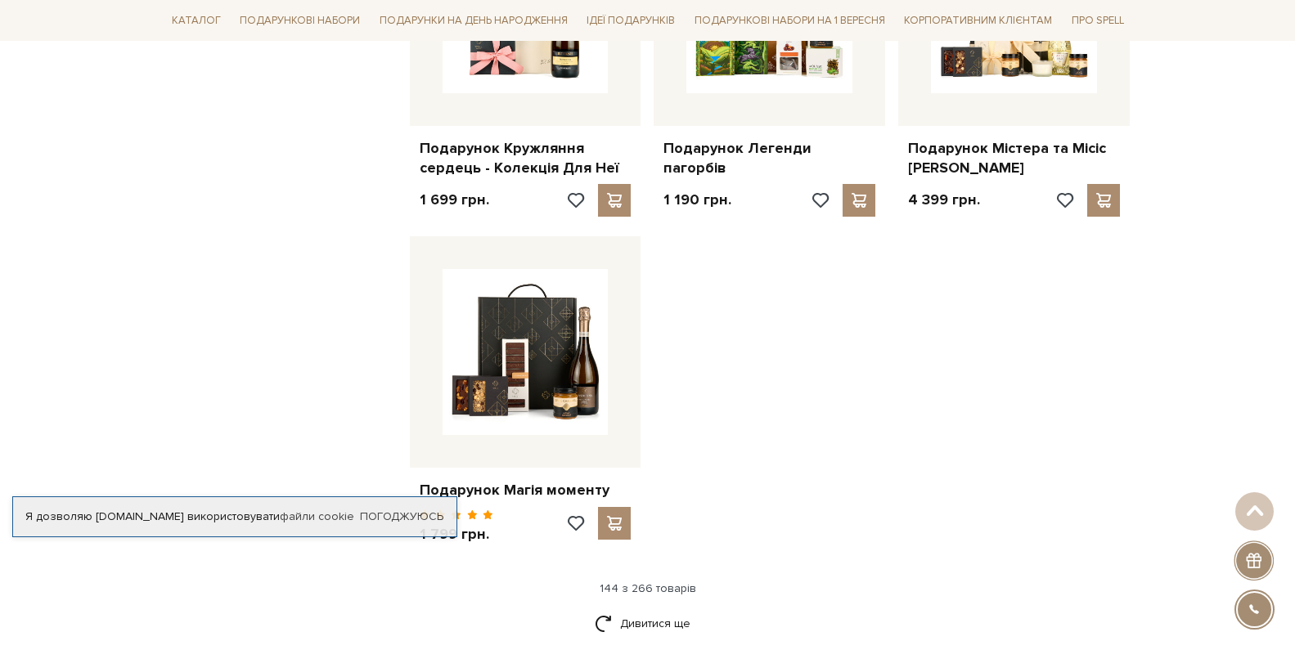
scroll to position [16931, 0]
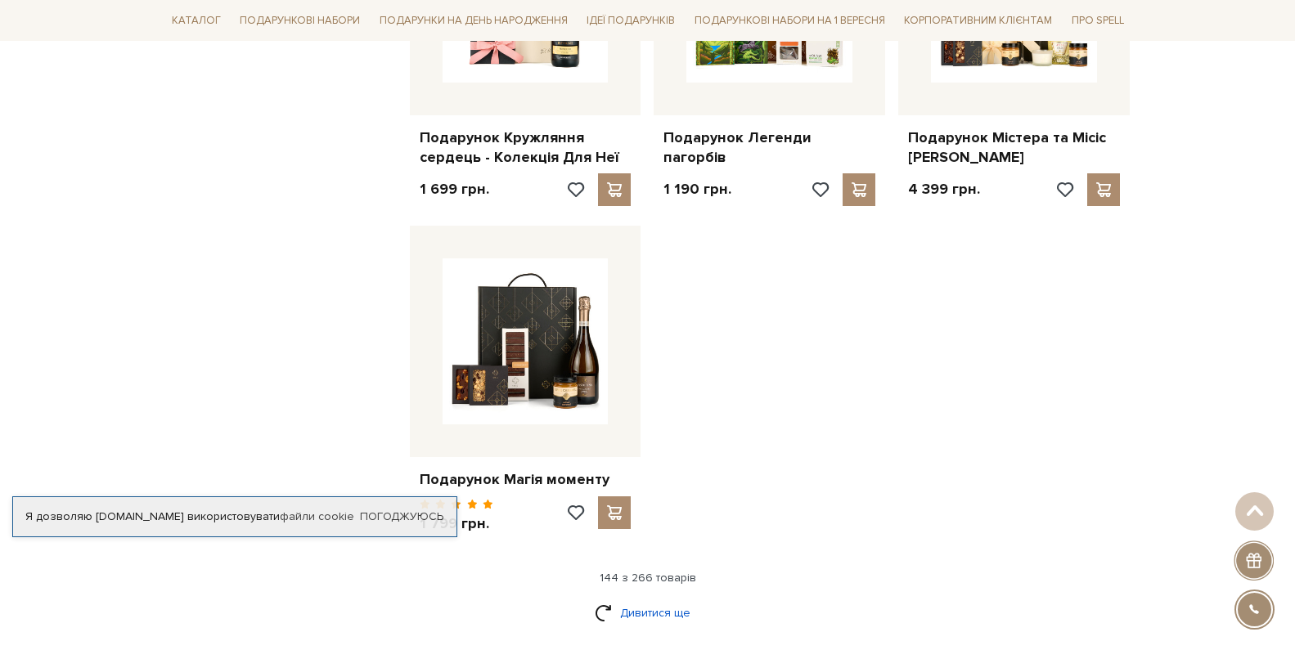
click at [639, 599] on link "Дивитися ще" at bounding box center [648, 613] width 106 height 29
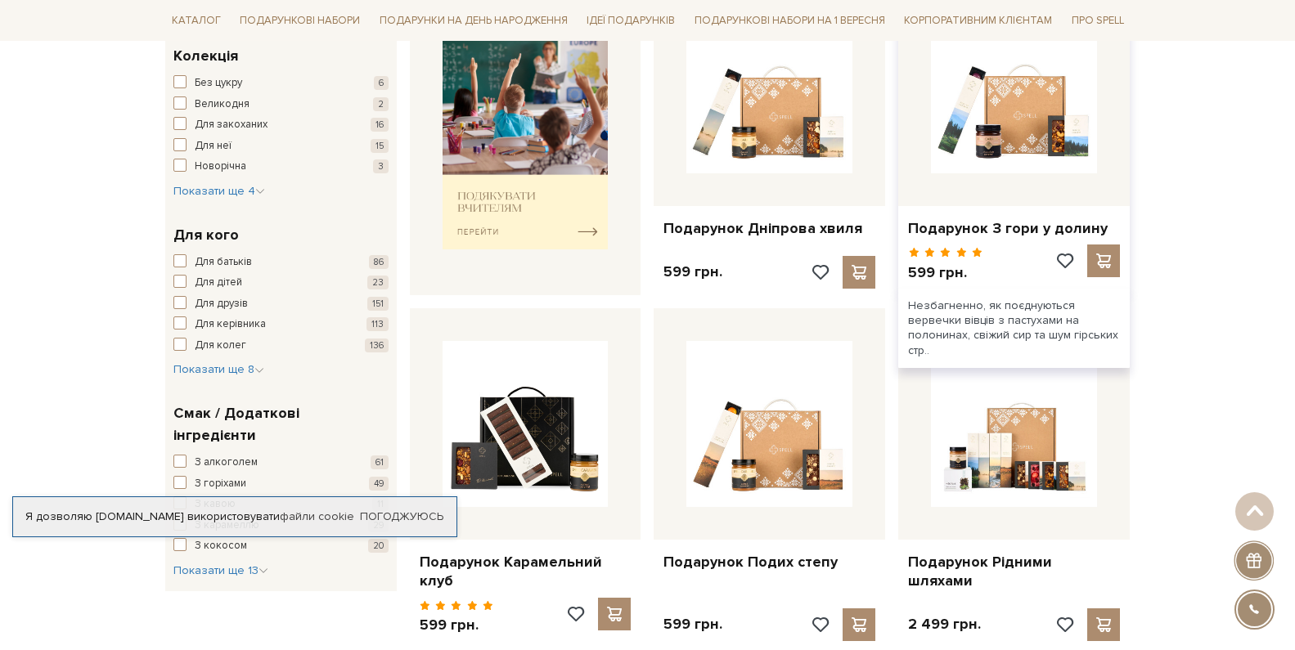
scroll to position [981, 0]
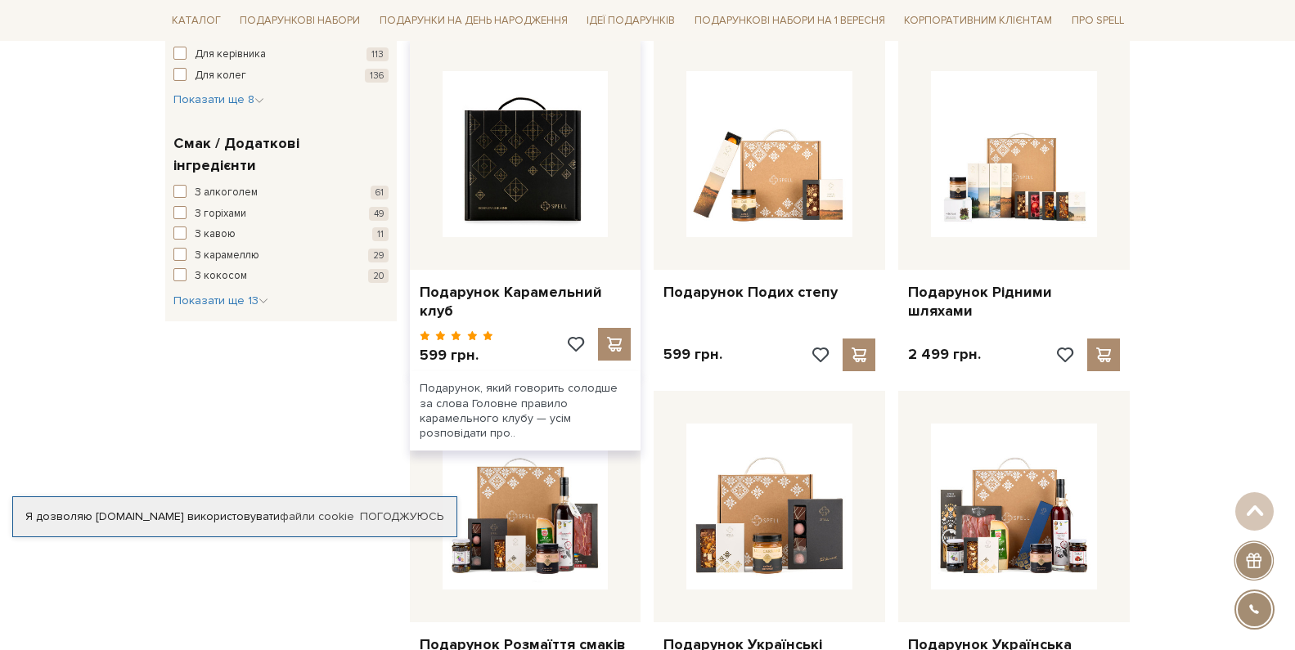
click at [550, 185] on img at bounding box center [525, 154] width 166 height 166
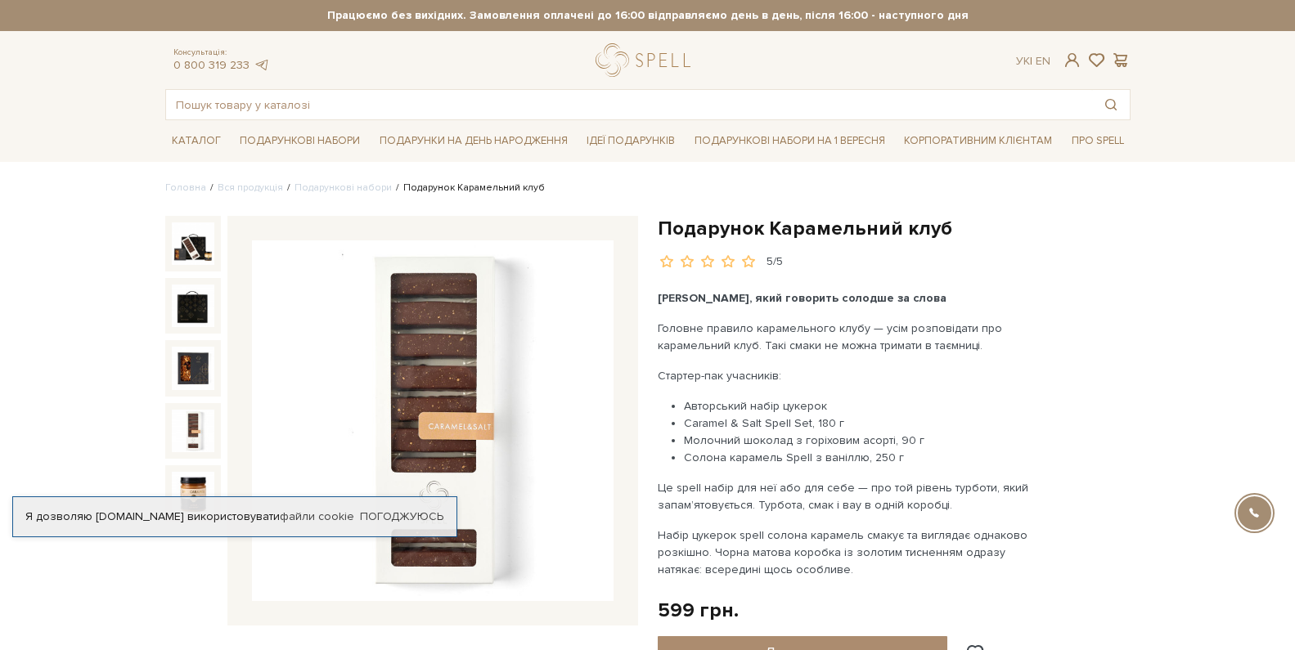
click at [183, 420] on img at bounding box center [193, 431] width 43 height 43
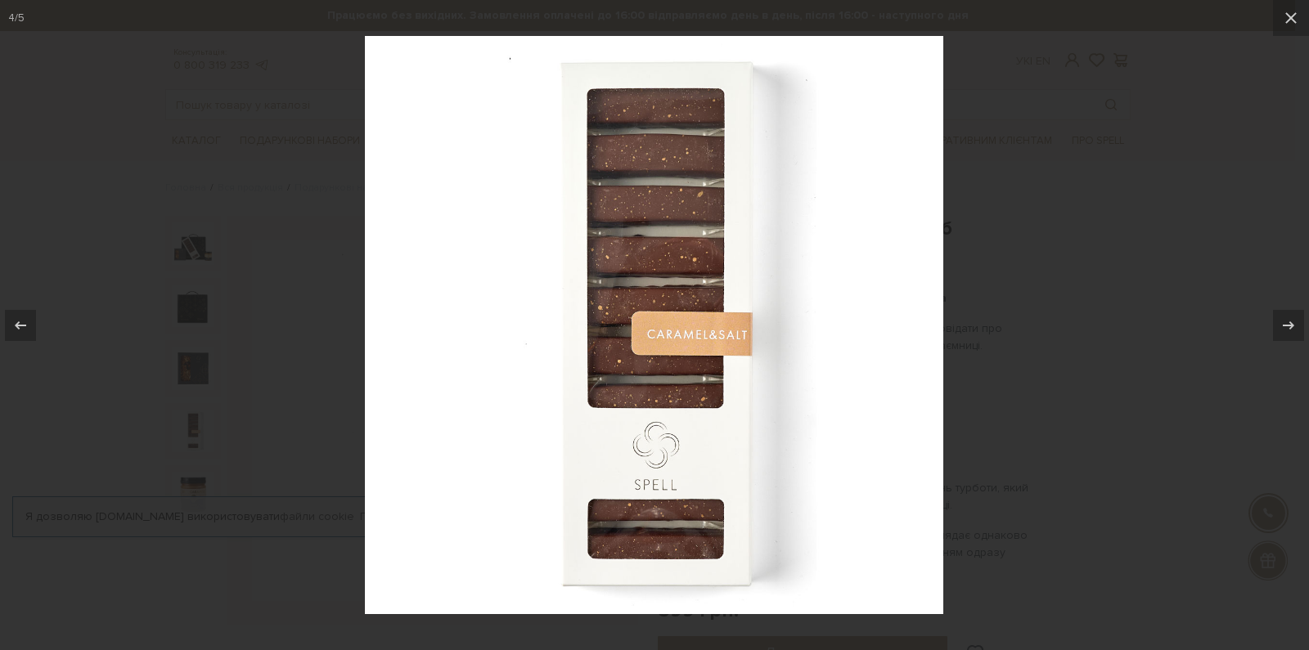
click at [625, 256] on img at bounding box center [654, 325] width 578 height 578
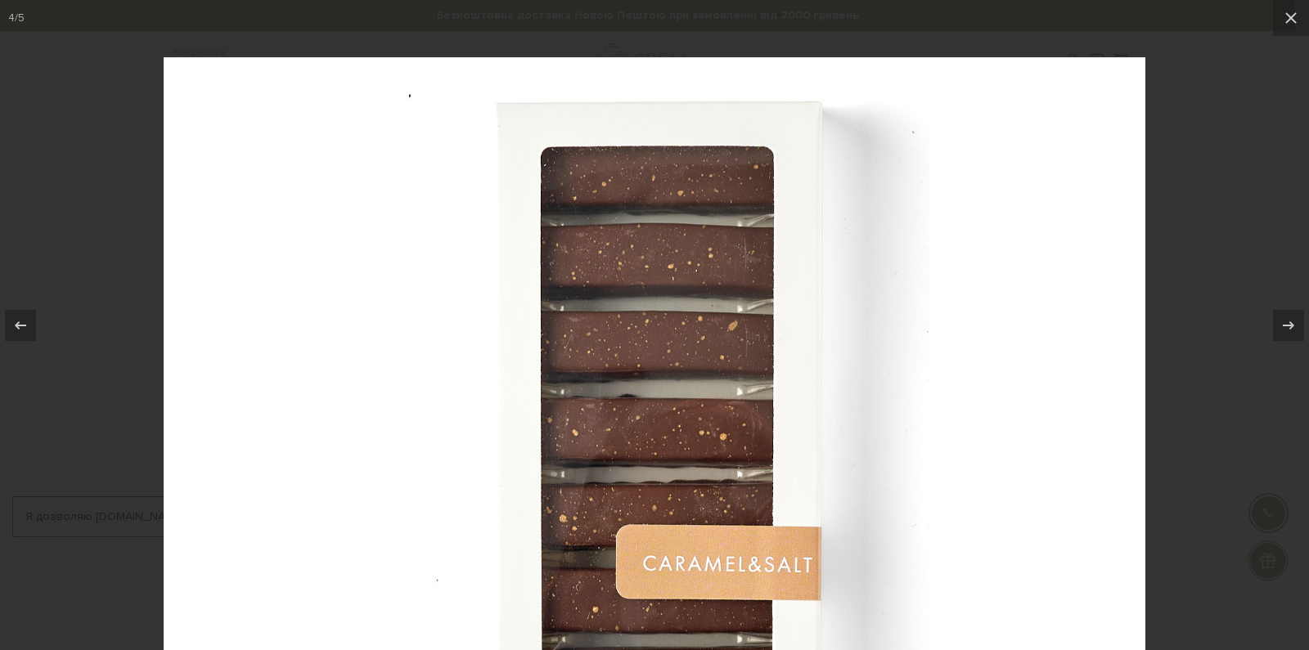
drag, startPoint x: 629, startPoint y: 251, endPoint x: 496, endPoint y: 537, distance: 315.4
click at [496, 537] on img at bounding box center [654, 547] width 981 height 981
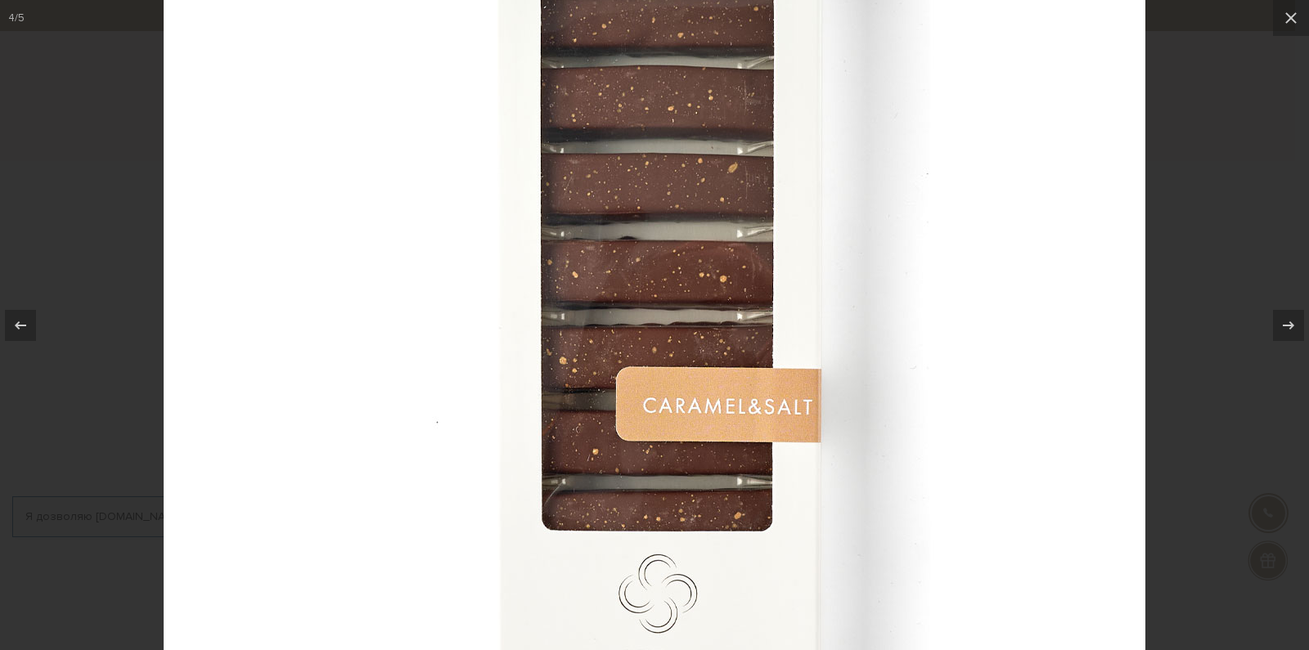
drag, startPoint x: 545, startPoint y: 534, endPoint x: 501, endPoint y: 469, distance: 78.3
click at [501, 469] on img at bounding box center [654, 389] width 981 height 981
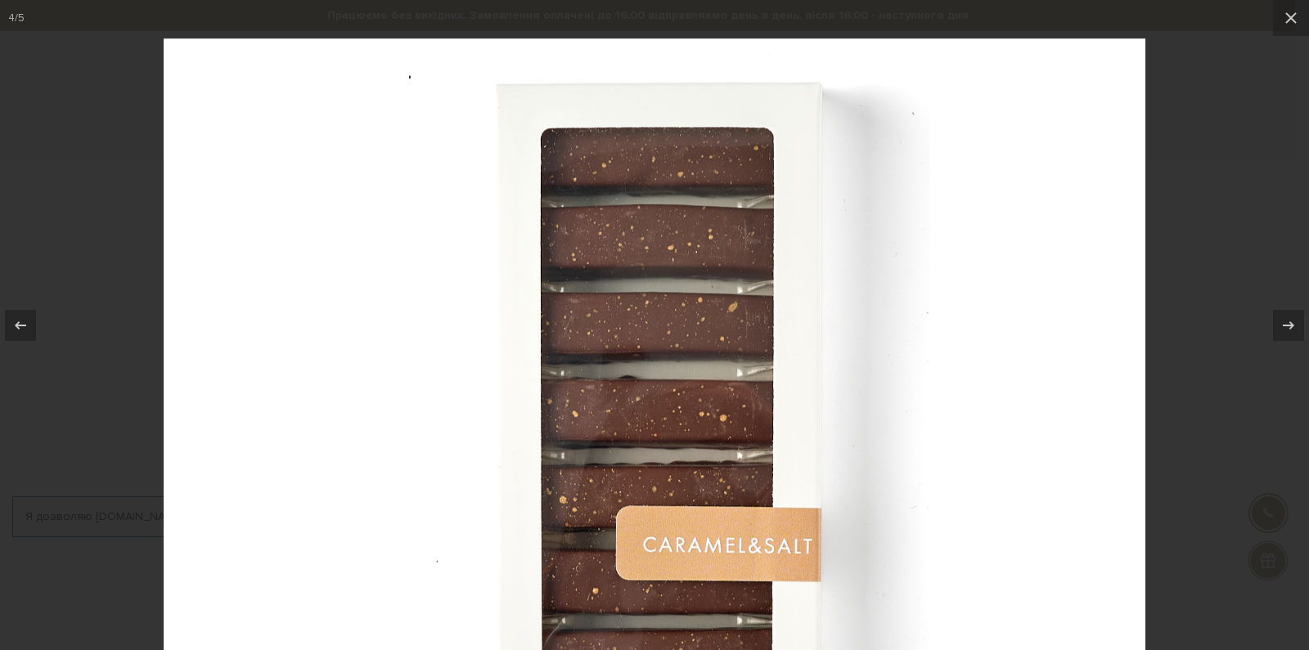
drag, startPoint x: 577, startPoint y: 308, endPoint x: 568, endPoint y: 349, distance: 42.5
click at [568, 349] on img at bounding box center [654, 528] width 981 height 981
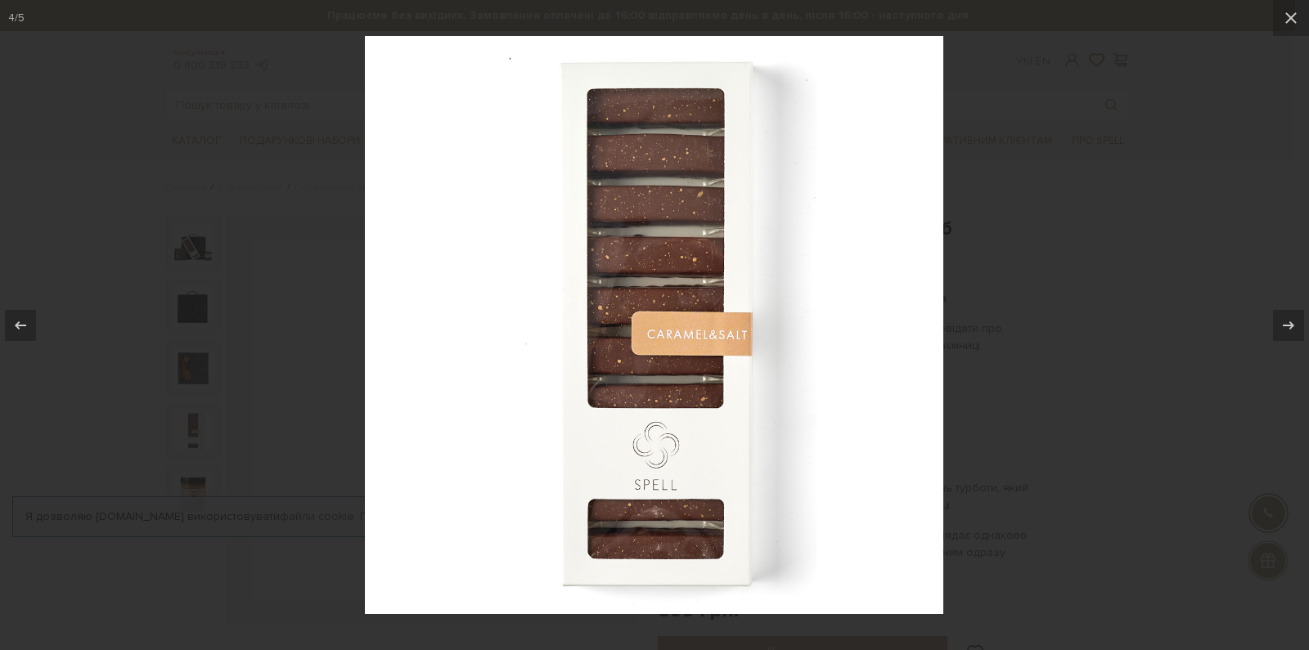
drag, startPoint x: 1293, startPoint y: 16, endPoint x: 1250, endPoint y: 12, distance: 43.5
click at [1291, 16] on icon at bounding box center [1290, 17] width 11 height 11
